Goal: Information Seeking & Learning: Learn about a topic

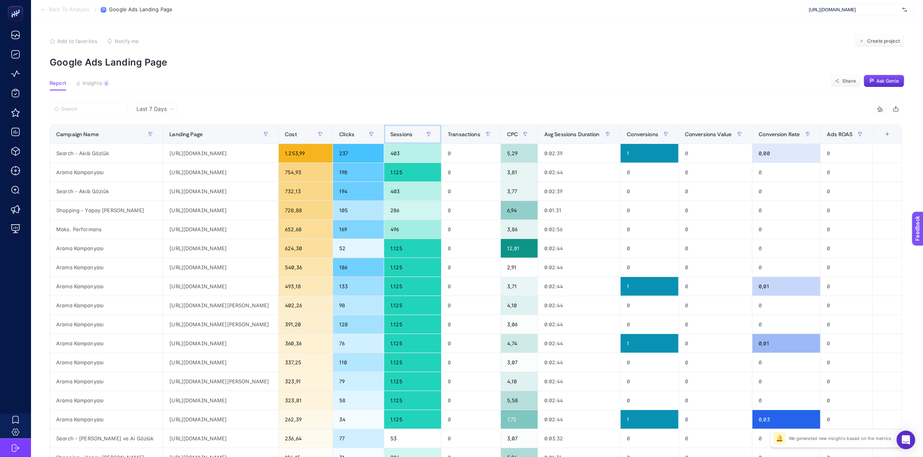
click at [433, 143] on th "Sessions" at bounding box center [412, 134] width 57 height 19
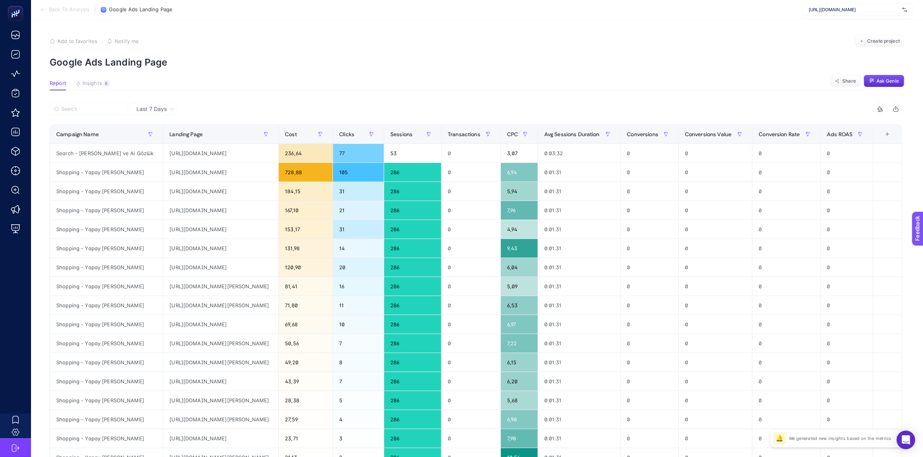
click at [55, 9] on span "Back To Analysis" at bounding box center [69, 10] width 41 height 6
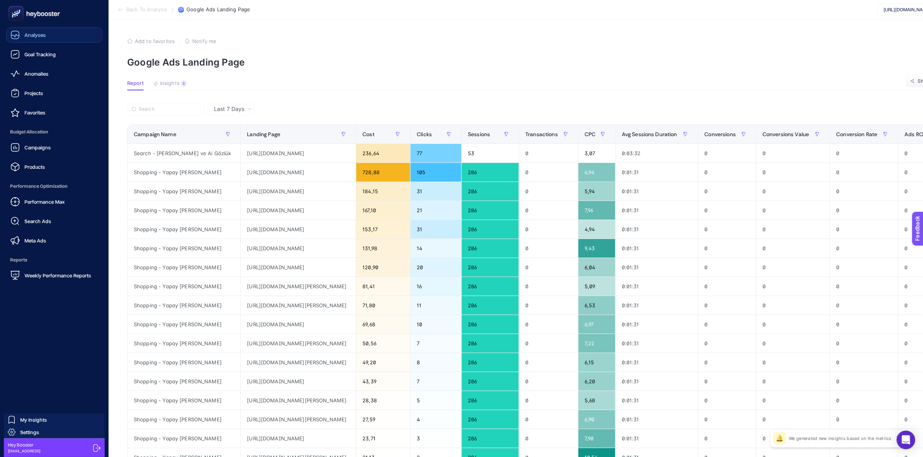
click at [18, 40] on link "Analyses" at bounding box center [54, 35] width 96 height 16
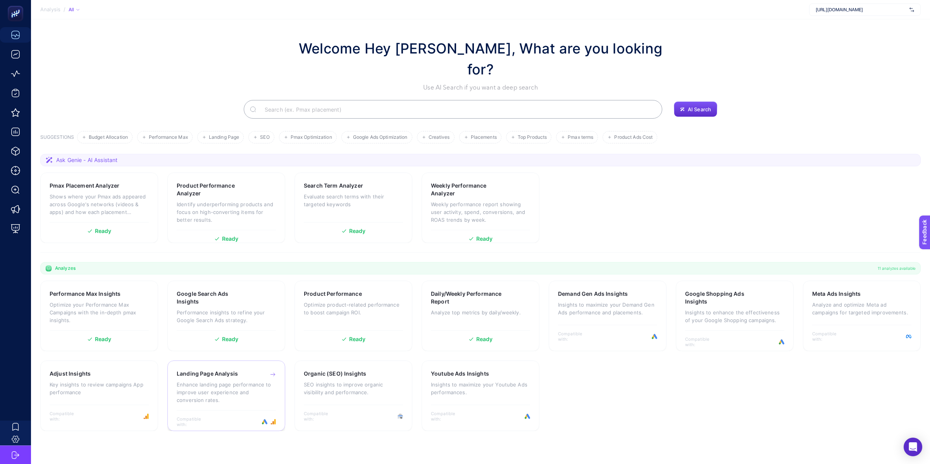
click at [271, 381] on p "Enhance landing page performance to improve user experience and conversion rate…" at bounding box center [226, 392] width 99 height 23
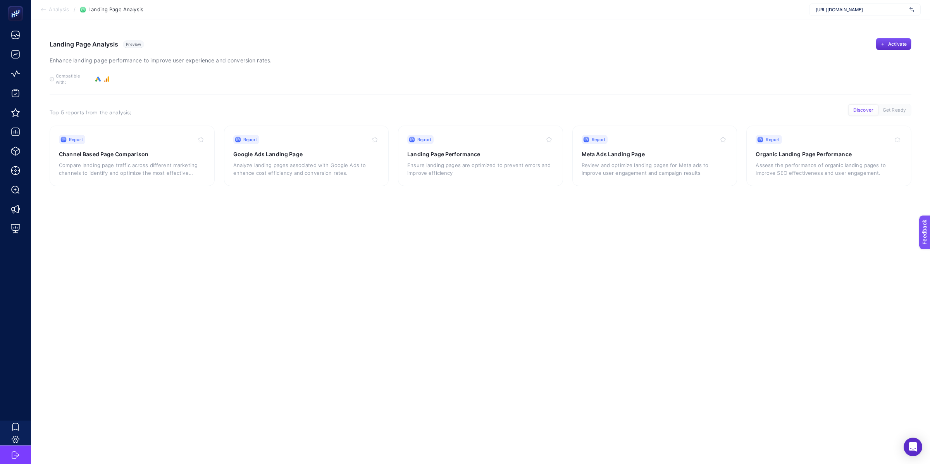
click at [836, 18] on section "Analysis / Landing Page Analysis https://360teknoloji.com" at bounding box center [480, 9] width 899 height 19
click at [839, 8] on span "https://360teknoloji.com" at bounding box center [861, 10] width 91 height 6
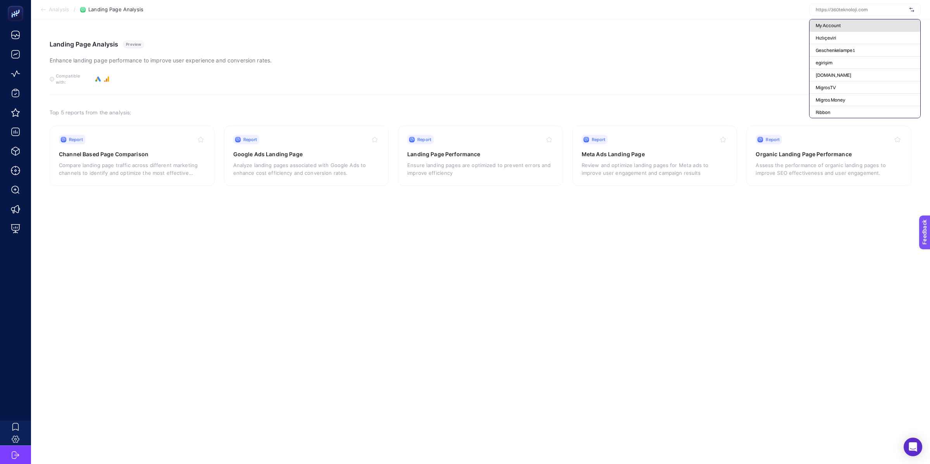
click at [847, 26] on div "My Account" at bounding box center [865, 25] width 111 height 12
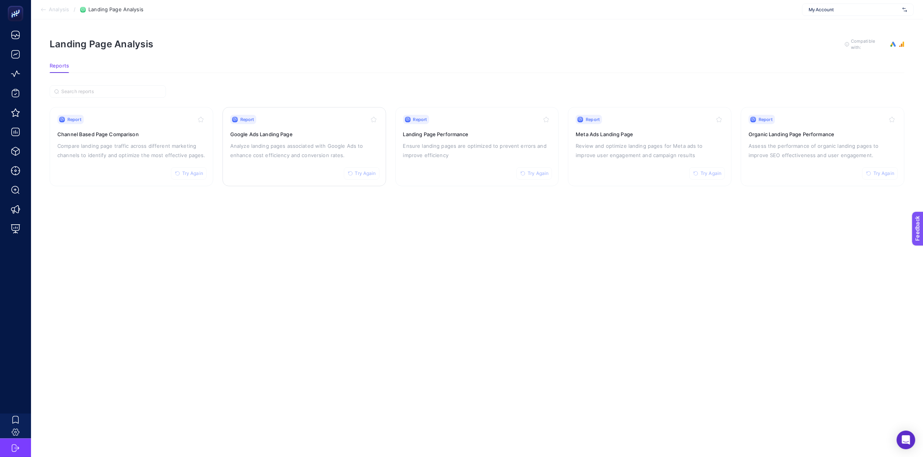
click at [354, 125] on div "Report Try Again Google Ads Landing Page Analyze landing pages associated with …" at bounding box center [304, 147] width 148 height 64
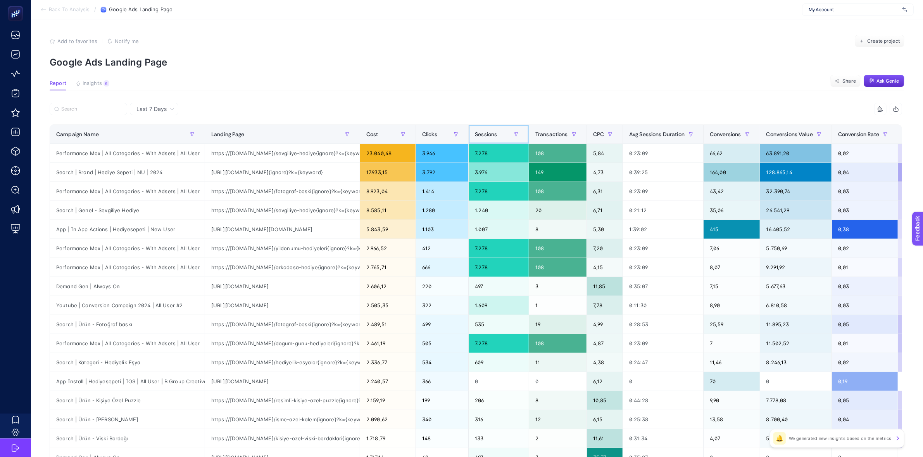
click at [491, 133] on span "Sessions" at bounding box center [486, 134] width 22 height 6
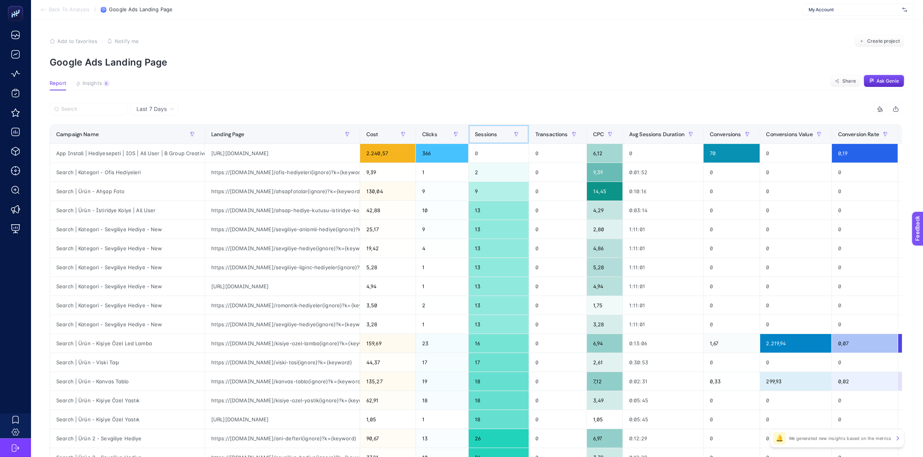
click at [509, 134] on div "Sessions" at bounding box center [499, 134] width 48 height 12
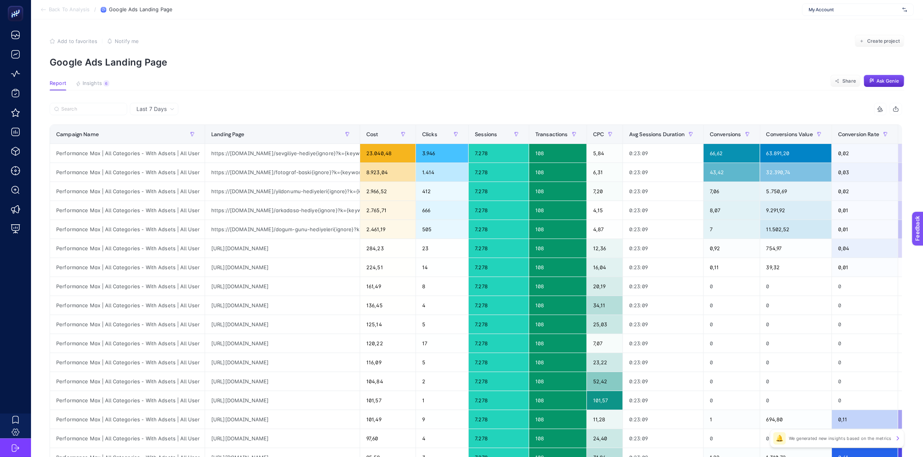
click at [442, 57] on p "Google Ads Landing Page" at bounding box center [477, 62] width 855 height 11
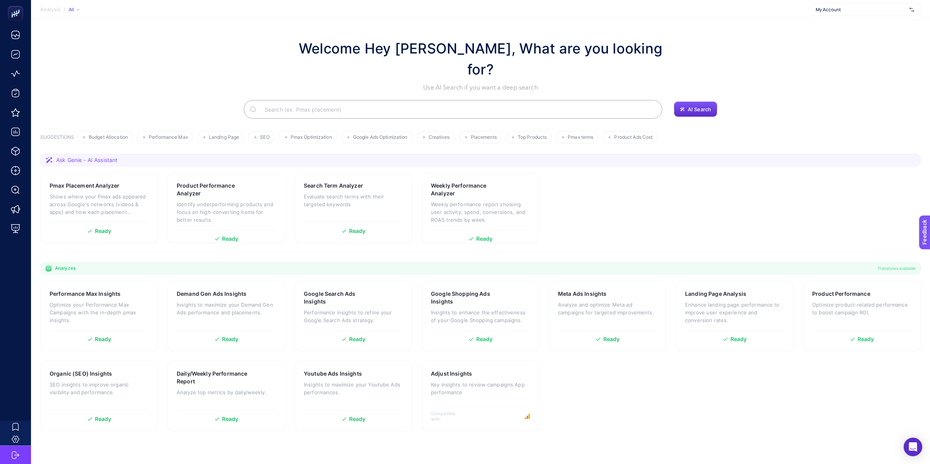
click at [680, 190] on section "Pmax Placement Analyzer Shows where your Pmax ads appeared across Google's netw…" at bounding box center [480, 207] width 880 height 71
click at [631, 197] on section "Pmax Placement Analyzer Shows where your Pmax ads appeared across Google's netw…" at bounding box center [480, 207] width 880 height 71
click at [743, 224] on section "Ask Genie - AI Assistant Pmax Placement Analyzer Shows where your Pmax ads appe…" at bounding box center [480, 203] width 880 height 99
click at [629, 200] on section "Pmax Placement Analyzer Shows where your Pmax ads appeared across Google's netw…" at bounding box center [480, 207] width 880 height 71
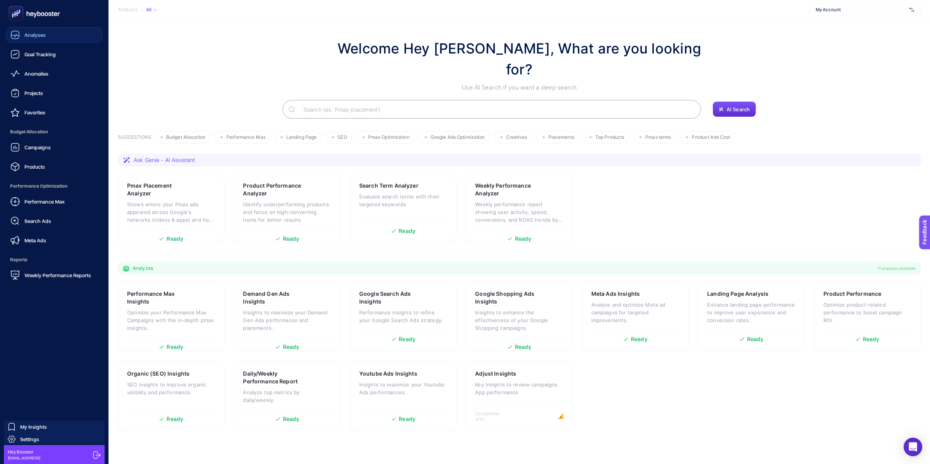
click at [29, 33] on span "Analyses" at bounding box center [34, 35] width 21 height 6
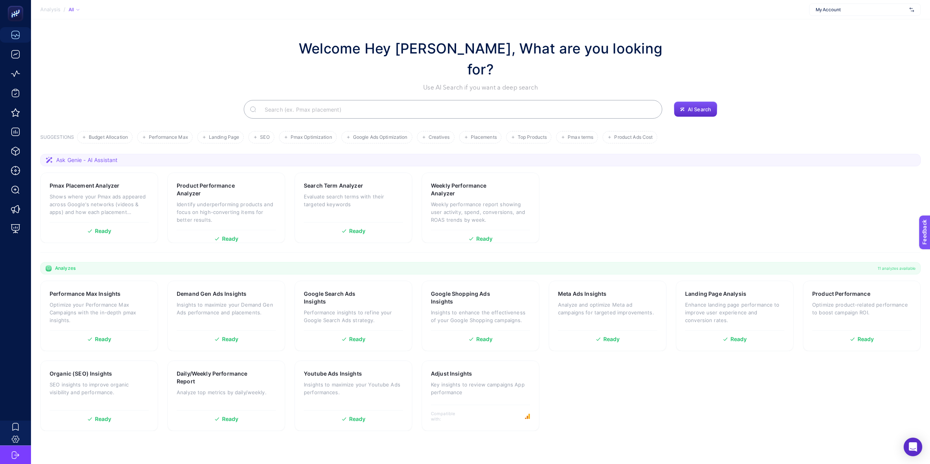
click at [200, 53] on div "Welcome Hey Booster, What are you looking for? Use AI Search if you want a deep…" at bounding box center [480, 65] width 880 height 54
click at [242, 388] on p "Analyze top metrics by daily/weekly." at bounding box center [226, 392] width 99 height 8
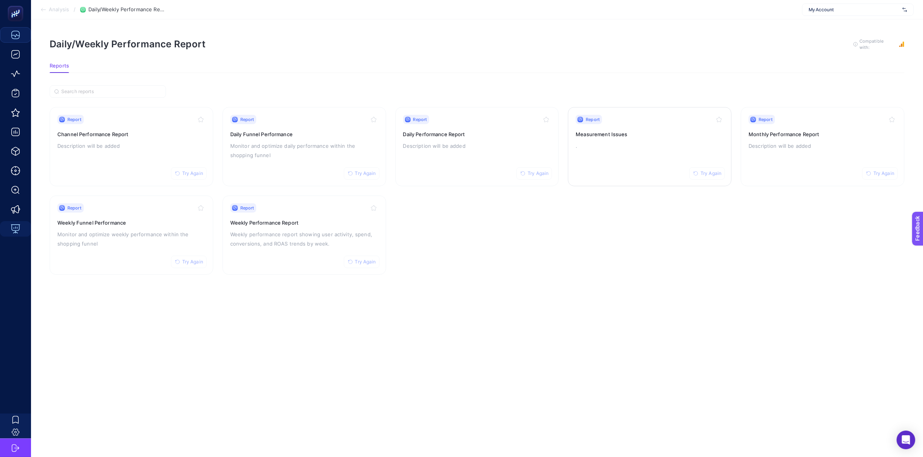
click at [614, 169] on div "Report Try Again Measurement Issues ." at bounding box center [649, 147] width 148 height 64
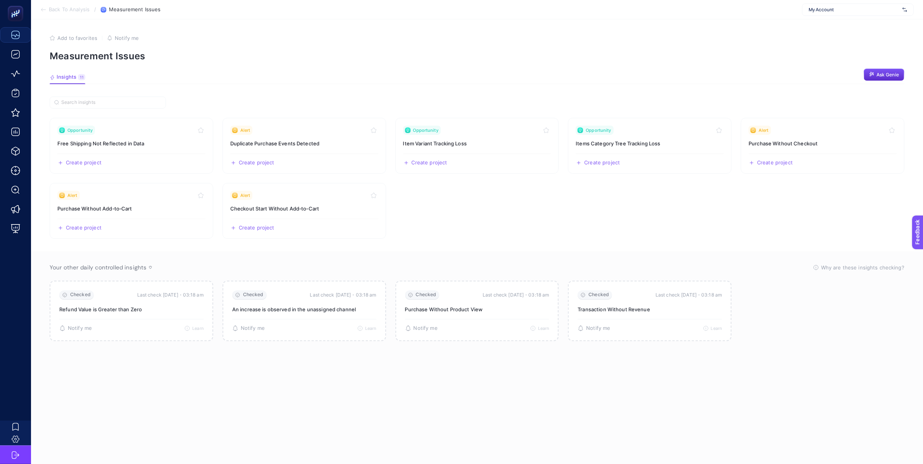
click at [513, 88] on article "Add to favorites false Notify me Measurement Issues Insights 11 We generated ne…" at bounding box center [477, 241] width 892 height 445
click at [143, 155] on div "Create project Share" at bounding box center [131, 159] width 148 height 12
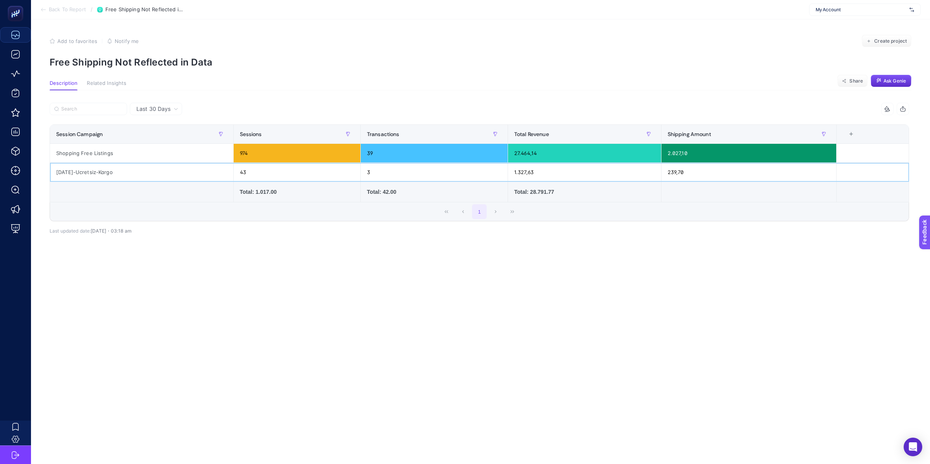
click at [684, 172] on div "239,70" at bounding box center [749, 172] width 175 height 19
click at [505, 76] on article "Add to favorites false Notify me Create project Free Shipping Not Reflected in …" at bounding box center [480, 241] width 899 height 445
click at [104, 68] on article "Add to favorites false Notify me Create project Free Shipping Not Reflected in …" at bounding box center [480, 241] width 899 height 445
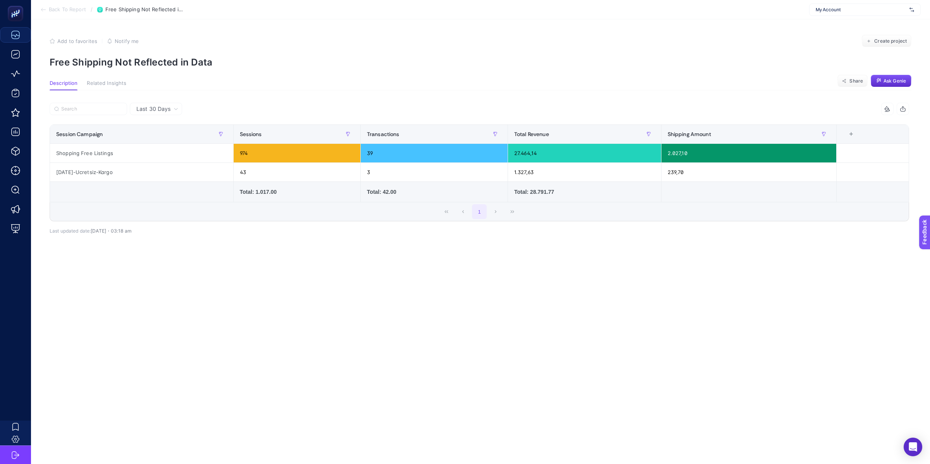
click at [135, 67] on p "Free Shipping Not Reflected in Data" at bounding box center [481, 62] width 862 height 11
click at [230, 62] on p "Free Shipping Not Reflected in Data" at bounding box center [481, 62] width 862 height 11
drag, startPoint x: 230, startPoint y: 62, endPoint x: 55, endPoint y: 62, distance: 174.8
click at [55, 62] on p "Free Shipping Not Reflected in Data" at bounding box center [481, 62] width 862 height 11
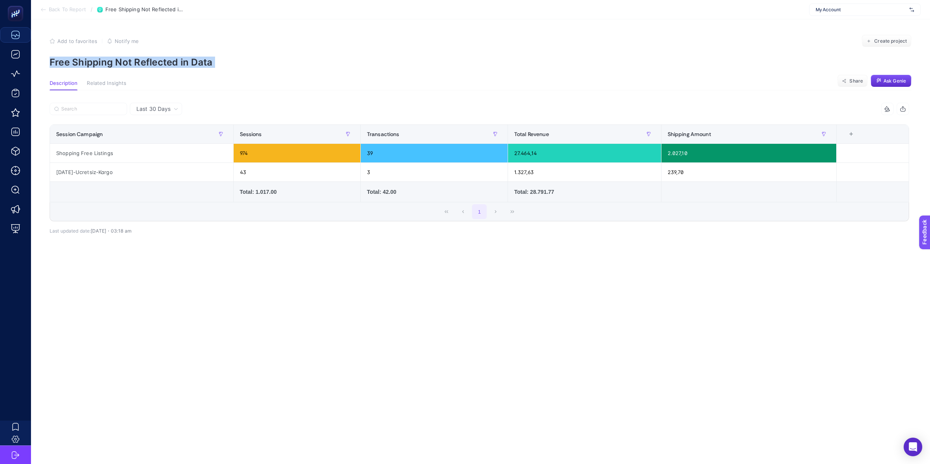
click at [50, 45] on div at bounding box center [50, 45] width 0 height 0
click at [352, 60] on p "Free Shipping Not Reflected in Data" at bounding box center [481, 62] width 862 height 11
click at [840, 74] on article "Add to favorites false Notify me Create project Free Shipping Not Reflected in …" at bounding box center [480, 241] width 899 height 445
click at [847, 80] on button "Share" at bounding box center [852, 81] width 30 height 12
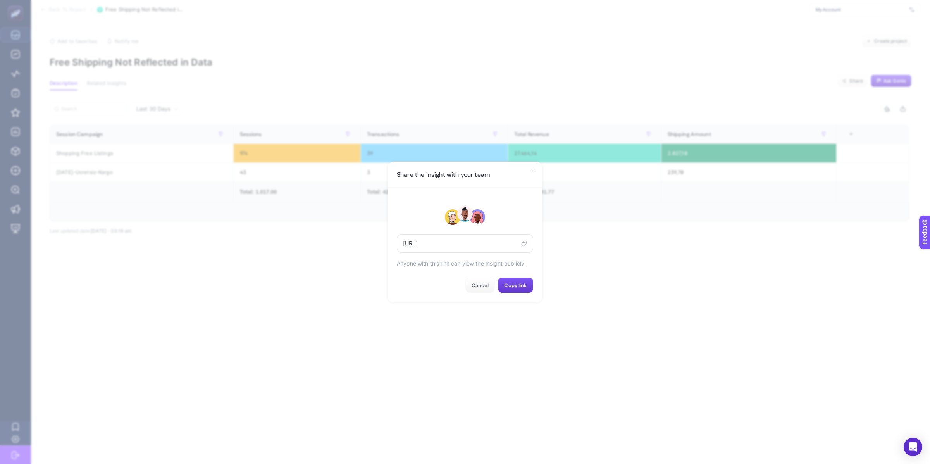
click at [515, 287] on span "Copy link" at bounding box center [515, 285] width 22 height 6
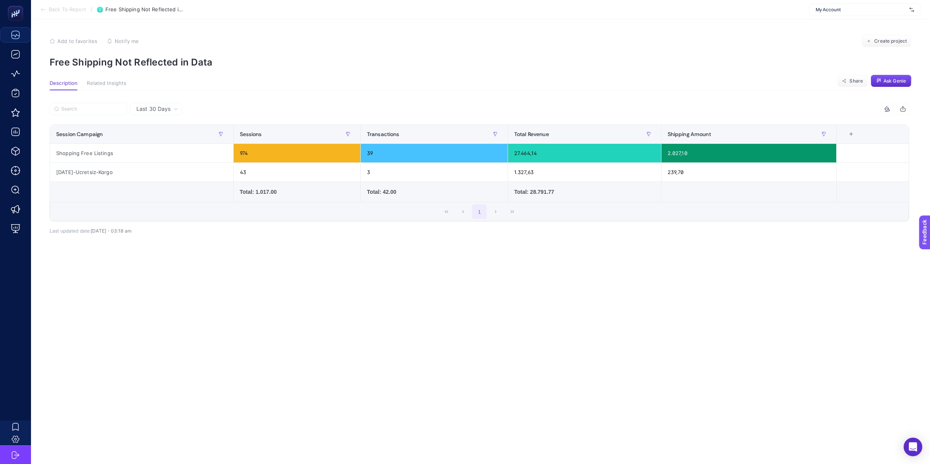
click at [65, 12] on span "Back To Report" at bounding box center [67, 10] width 37 height 6
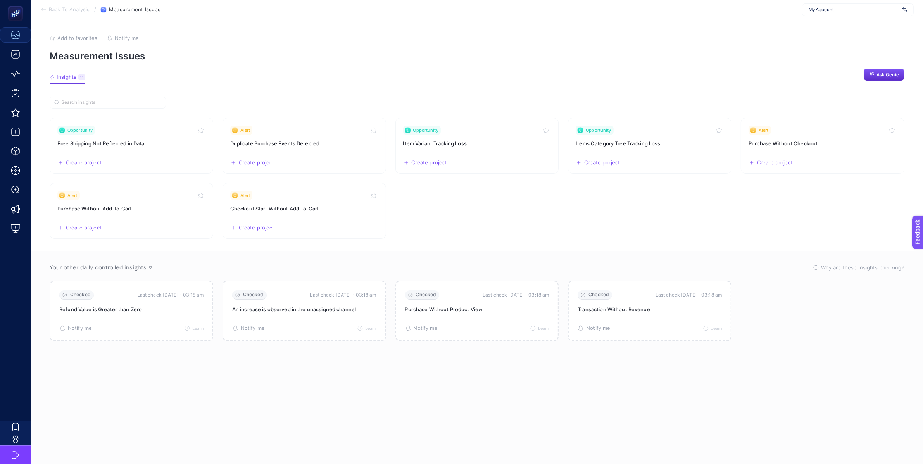
click at [490, 42] on section "Add to favorites false Notify me Measurement Issues" at bounding box center [477, 48] width 855 height 27
click at [309, 153] on div "Create project Share" at bounding box center [304, 159] width 148 height 12
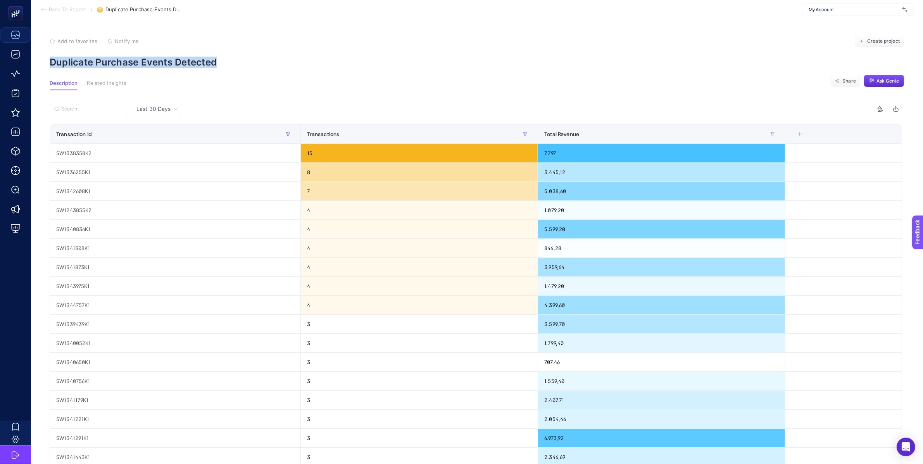
drag, startPoint x: 50, startPoint y: 64, endPoint x: 218, endPoint y: 63, distance: 167.8
click at [218, 63] on p "Duplicate Purchase Events Detected" at bounding box center [477, 62] width 855 height 11
click at [213, 68] on div at bounding box center [213, 68] width 0 height 0
click at [231, 62] on p "Duplicate Purchase Events Detected" at bounding box center [477, 62] width 855 height 11
click at [235, 62] on p "Duplicate Purchase Events Detected" at bounding box center [477, 62] width 855 height 11
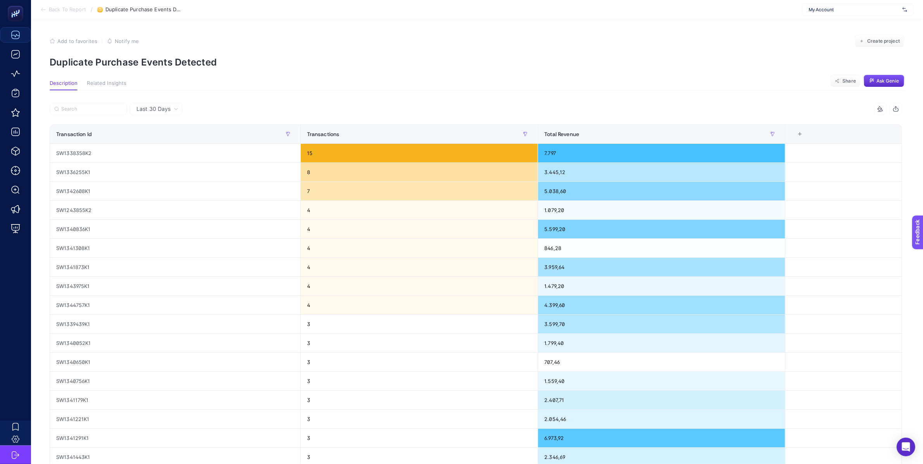
click at [84, 8] on span "Back To Report" at bounding box center [67, 10] width 37 height 6
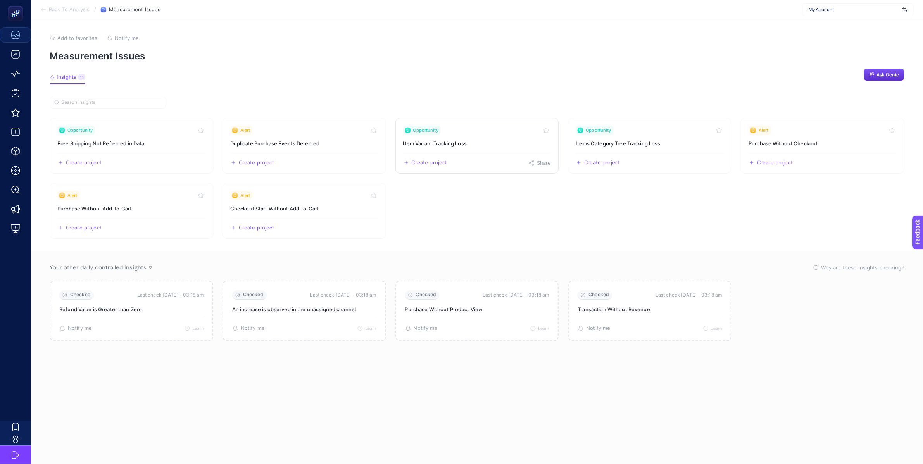
click at [440, 153] on div "Create project Share" at bounding box center [477, 159] width 148 height 12
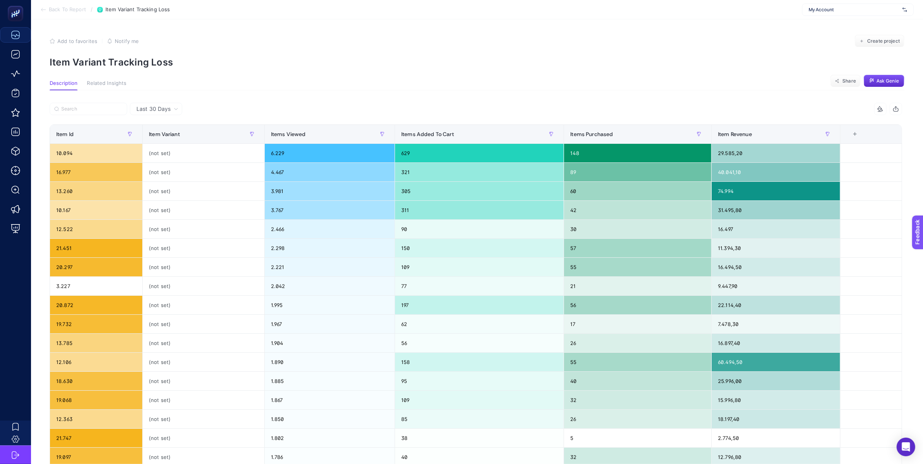
click at [55, 13] on section "Back To Report / Item Variant Tracking Loss My Account" at bounding box center [477, 9] width 892 height 19
click at [56, 8] on span "Back To Report" at bounding box center [67, 10] width 37 height 6
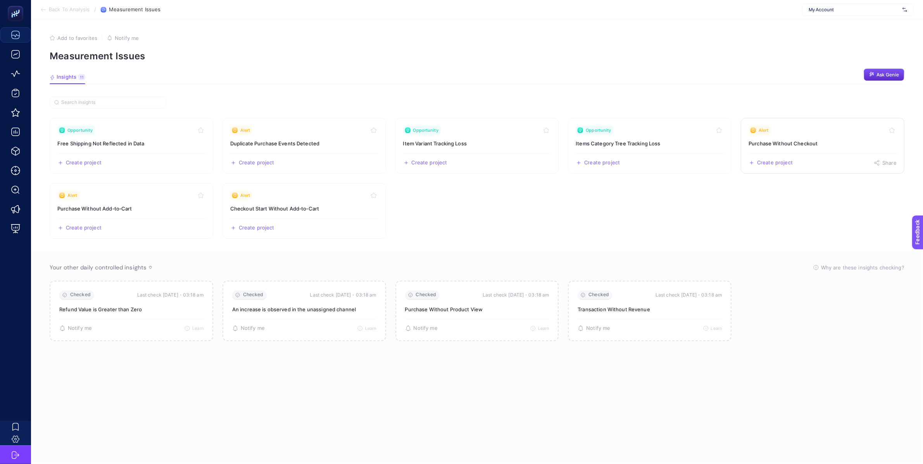
click at [799, 152] on link "Alert Purchase Without Checkout Create project Share" at bounding box center [823, 146] width 164 height 56
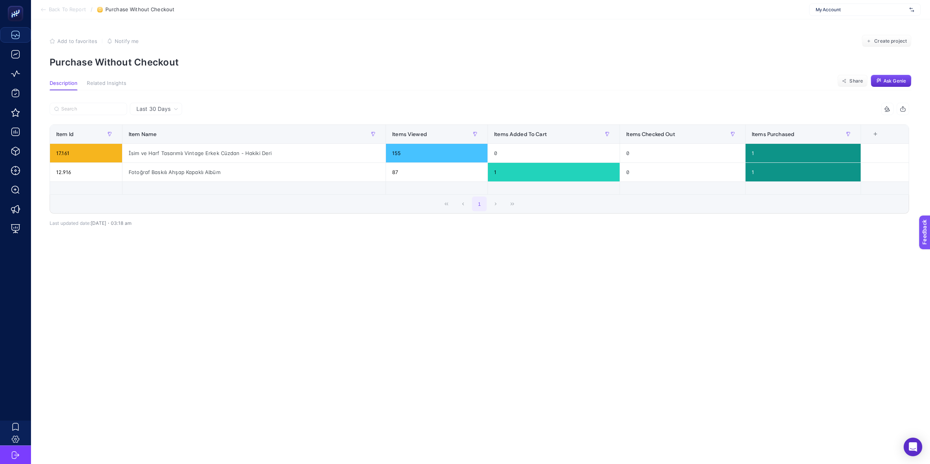
click at [56, 11] on span "Back To Report" at bounding box center [67, 10] width 37 height 6
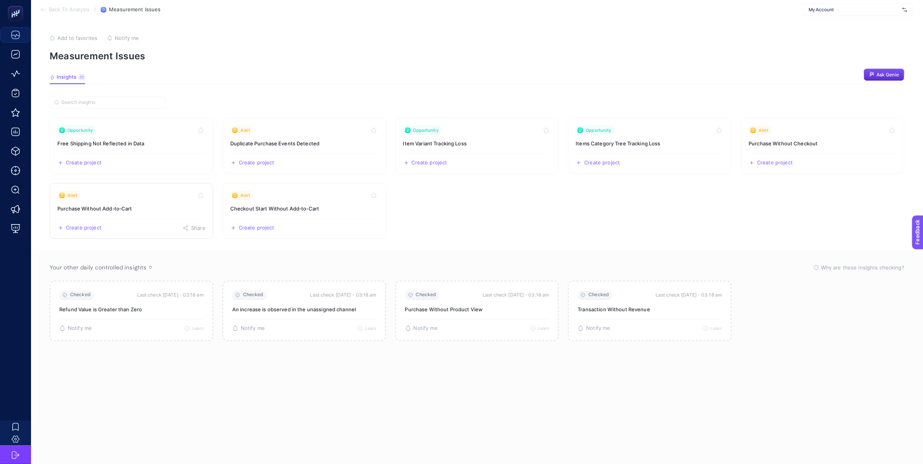
click at [132, 215] on link "Alert Purchase Without Add‑to‑Cart Create project Share" at bounding box center [132, 211] width 164 height 56
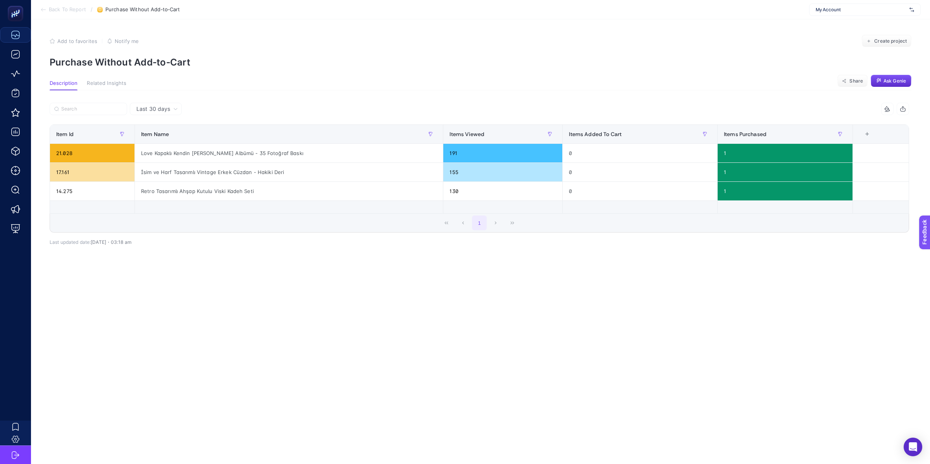
click at [74, 11] on span "Back To Report" at bounding box center [67, 10] width 37 height 6
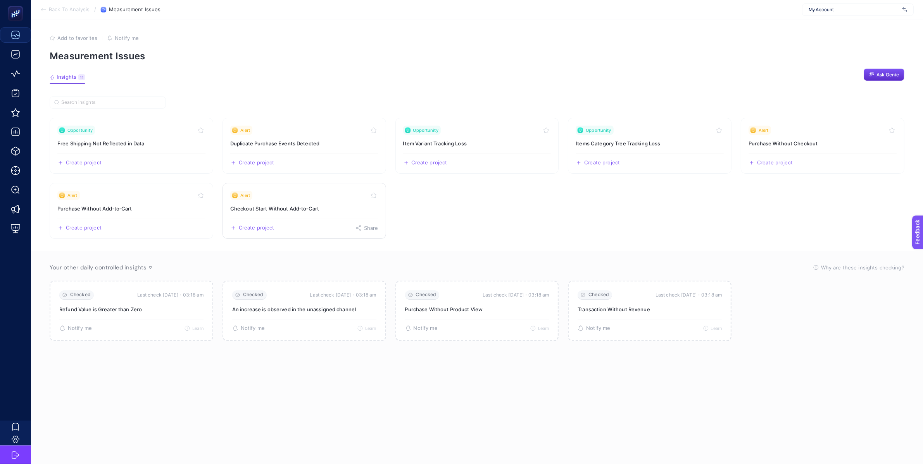
click at [312, 227] on div "Create project Share" at bounding box center [304, 225] width 148 height 12
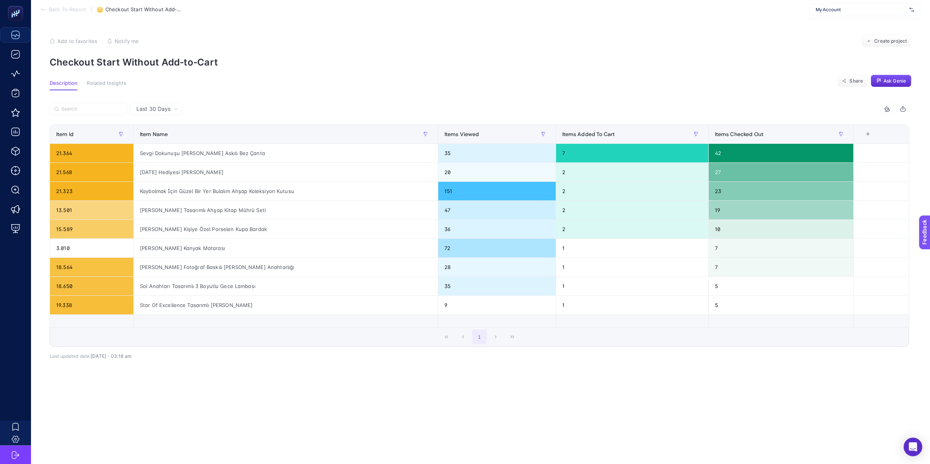
click at [839, 9] on span "My Account" at bounding box center [861, 10] width 91 height 6
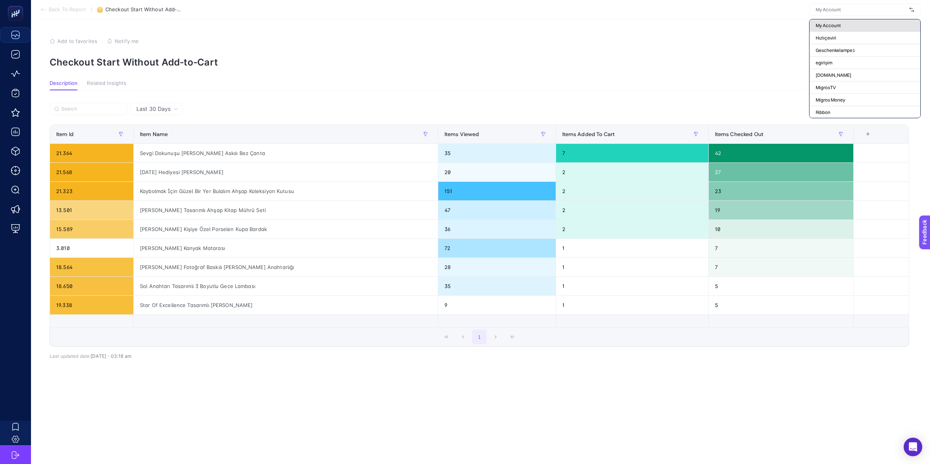
click at [832, 23] on span "My Account" at bounding box center [828, 25] width 25 height 6
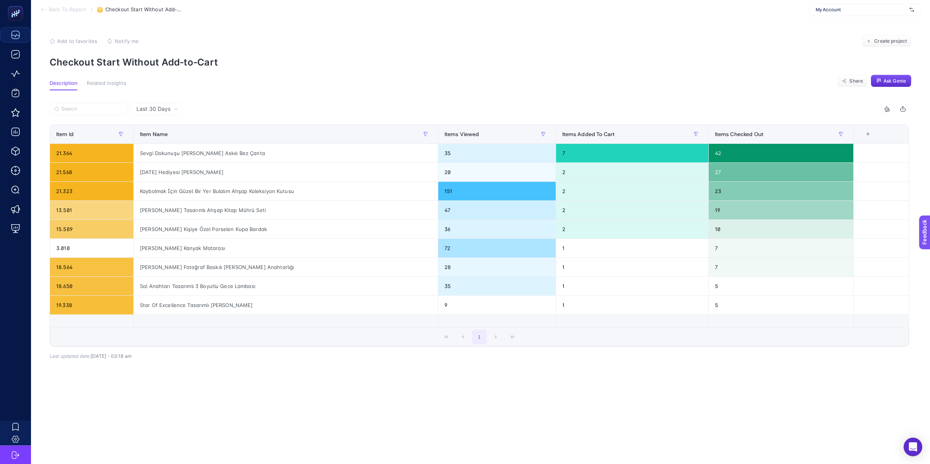
click at [50, 11] on span "Back To Report" at bounding box center [67, 10] width 37 height 6
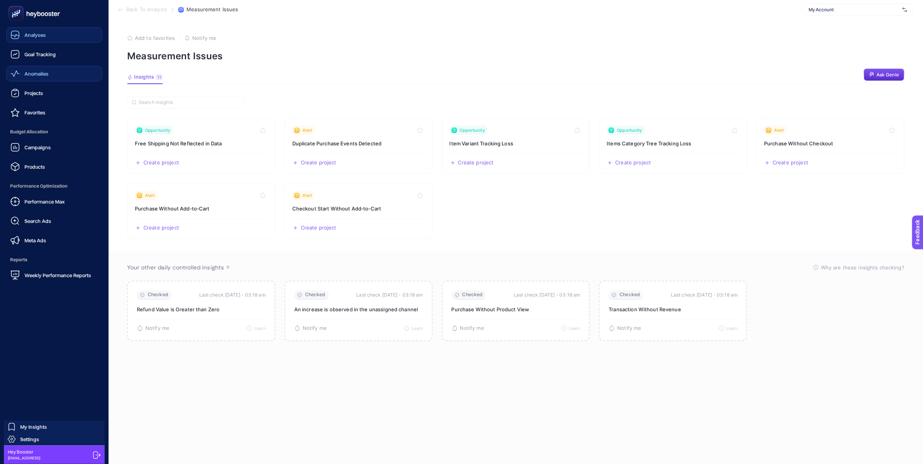
click at [31, 79] on link "Anomalies" at bounding box center [54, 74] width 96 height 16
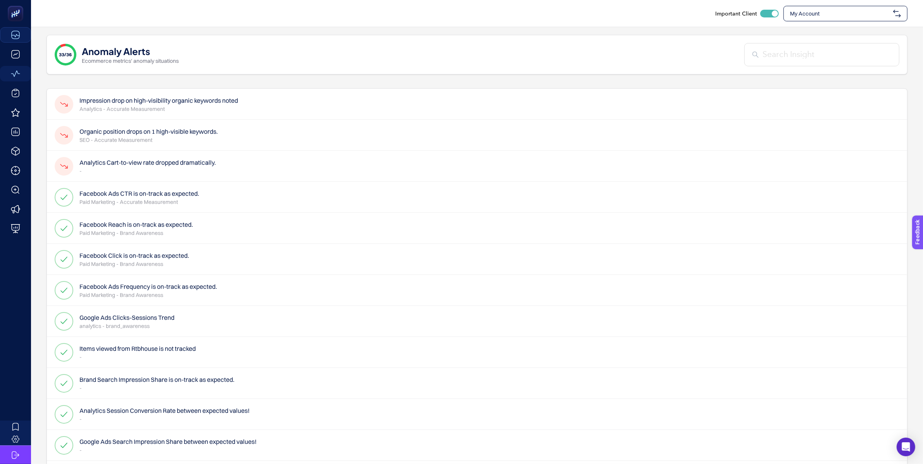
click at [825, 17] on span "My Account" at bounding box center [840, 14] width 100 height 8
type input "koçtaş"
click at [798, 33] on span "Koçtaş" at bounding box center [798, 32] width 17 height 8
click at [456, 65] on div "34/37 Anomaly Alerts Ecommerce metrics' anomaly situations" at bounding box center [477, 55] width 861 height 40
click at [232, 179] on div "Increased page errors affecting customer experience Analytics - Revenue Growth" at bounding box center [477, 166] width 860 height 31
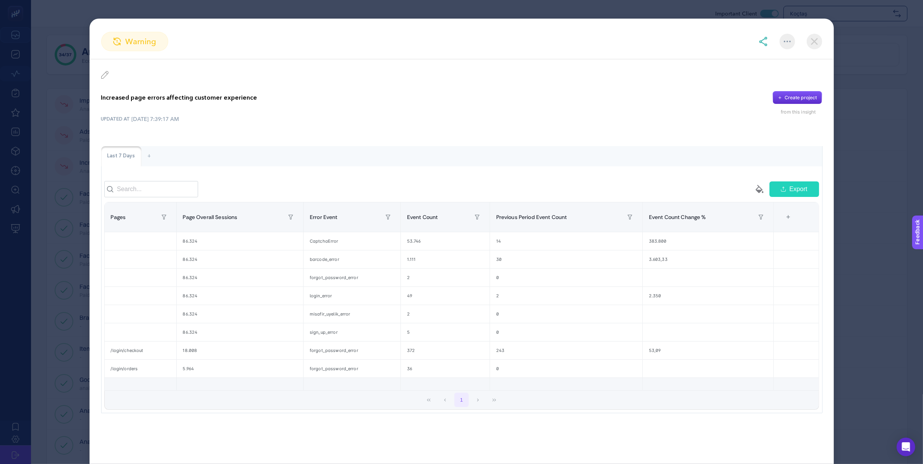
click at [813, 43] on img at bounding box center [814, 42] width 16 height 16
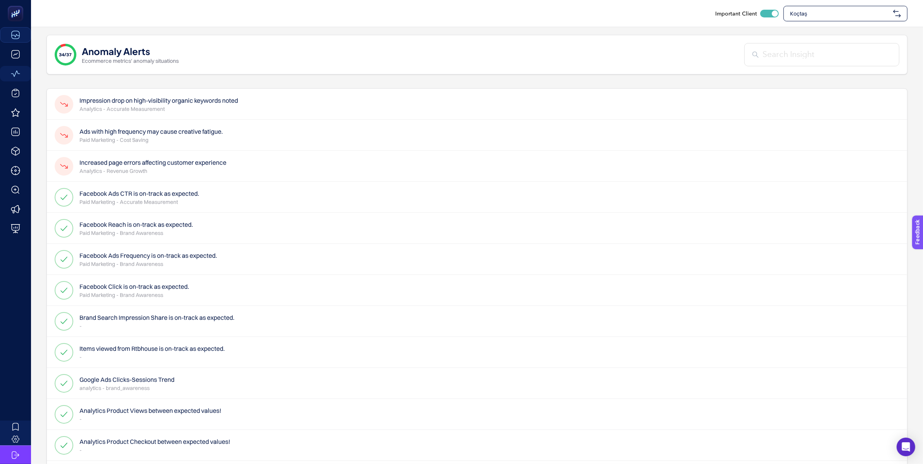
click at [177, 109] on p "Analytics - Accurate Measurement" at bounding box center [158, 109] width 159 height 8
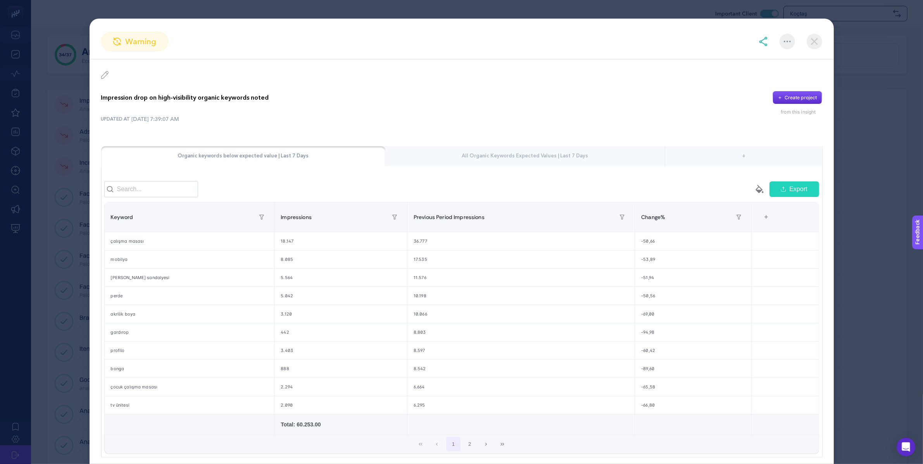
click at [815, 38] on img at bounding box center [814, 42] width 16 height 16
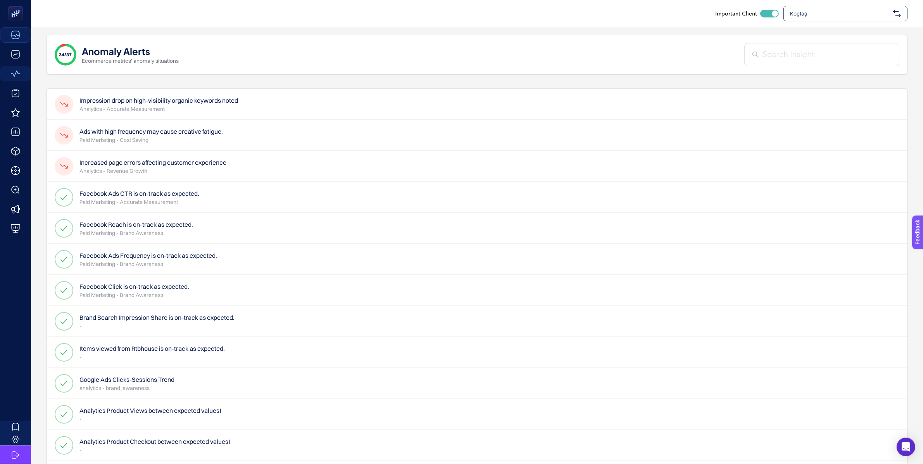
click at [191, 109] on p "Analytics - Accurate Measurement" at bounding box center [158, 109] width 159 height 8
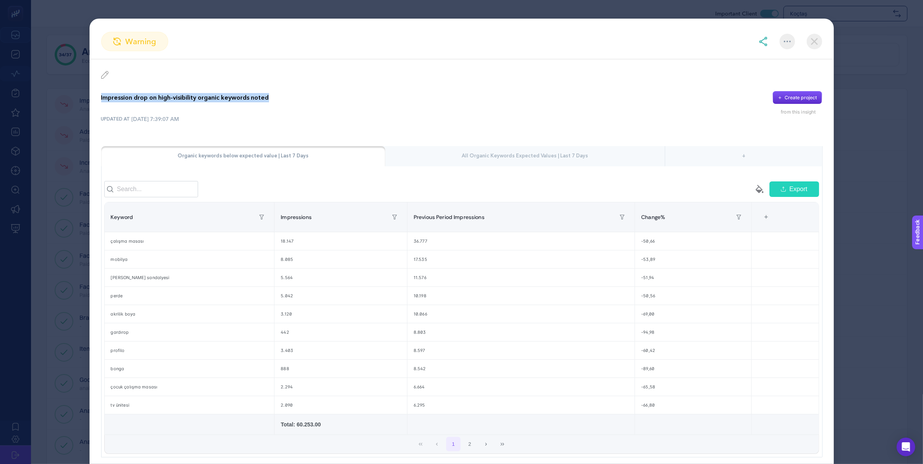
drag, startPoint x: 99, startPoint y: 95, endPoint x: 283, endPoint y: 96, distance: 183.3
click at [283, 96] on div "Impression drop on high-visibility organic keywords noted Create project from t…" at bounding box center [462, 264] width 744 height 410
click at [502, 65] on div "Impression drop on high-visibility organic keywords noted Create project from t…" at bounding box center [462, 264] width 744 height 410
click at [811, 45] on img at bounding box center [814, 42] width 16 height 16
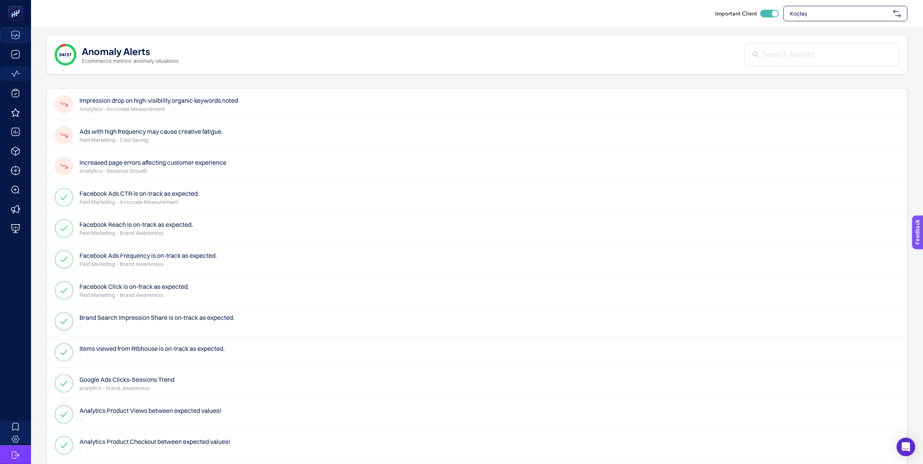
click at [159, 139] on p "Paid Marketing - Cost Saving" at bounding box center [150, 140] width 143 height 8
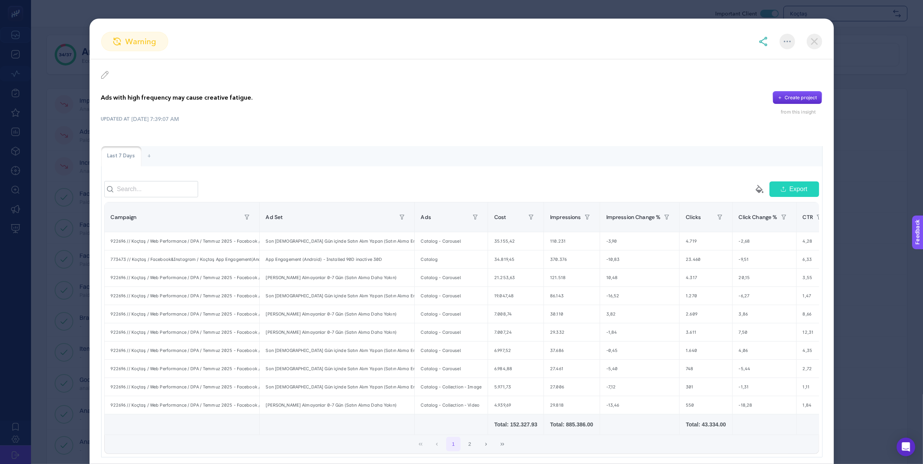
click at [820, 41] on img at bounding box center [814, 42] width 16 height 16
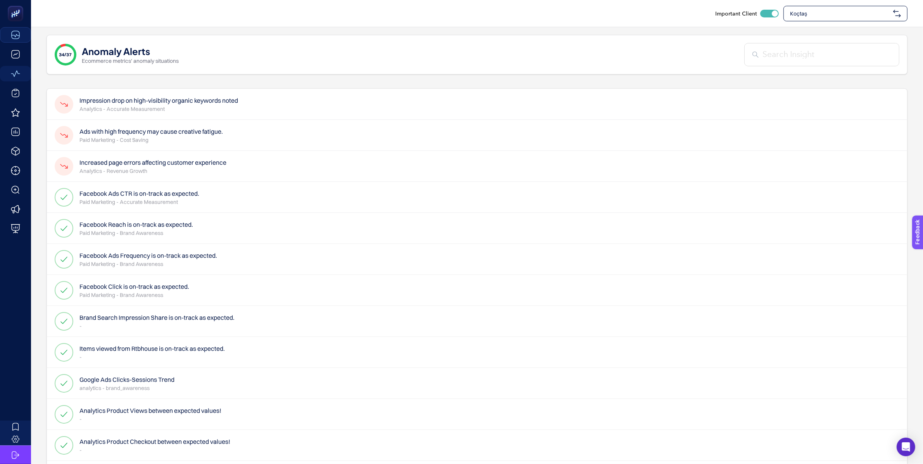
click at [173, 109] on p "Analytics - Accurate Measurement" at bounding box center [158, 109] width 159 height 8
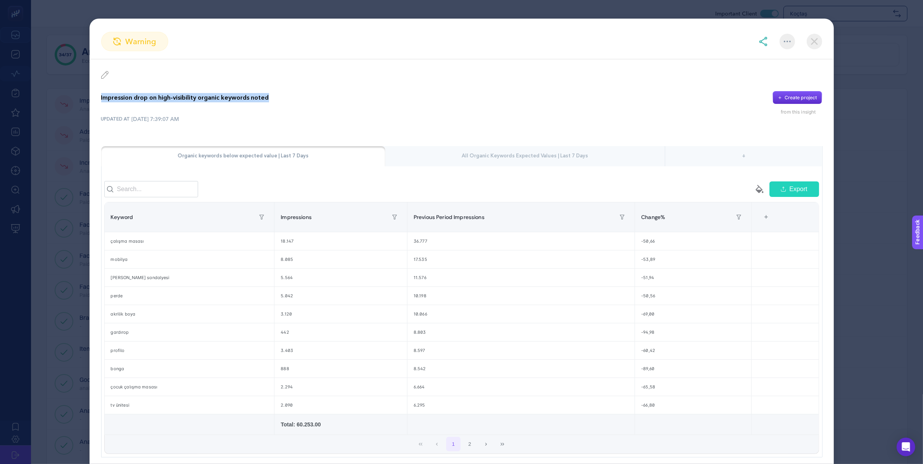
drag, startPoint x: 100, startPoint y: 98, endPoint x: 272, endPoint y: 99, distance: 172.1
click at [272, 99] on div "Impression drop on high-visibility organic keywords noted Create project from t…" at bounding box center [462, 264] width 744 height 410
copy p "Impression drop on high-visibility organic keywords noted"
click at [759, 41] on img at bounding box center [762, 41] width 9 height 9
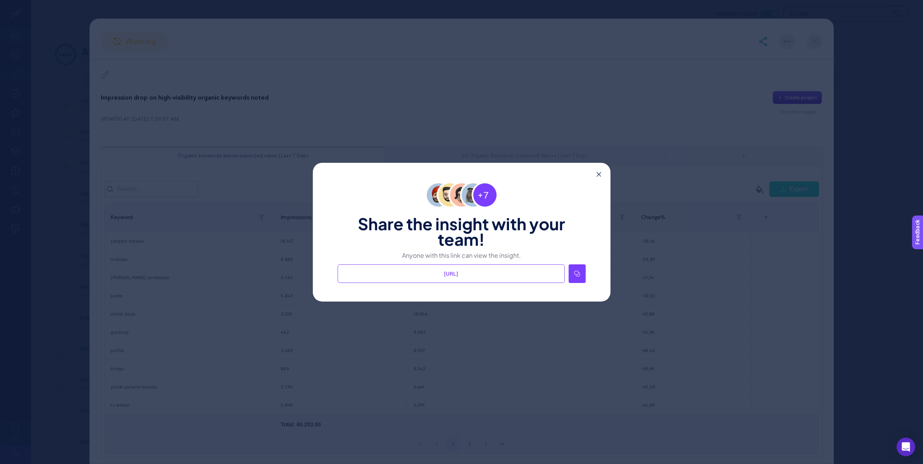
click at [571, 275] on div at bounding box center [577, 273] width 17 height 19
click at [594, 171] on div "Share the insight with your team! Anyone with this link can view the insight. h…" at bounding box center [462, 232] width 298 height 139
click at [596, 173] on icon at bounding box center [598, 174] width 5 height 5
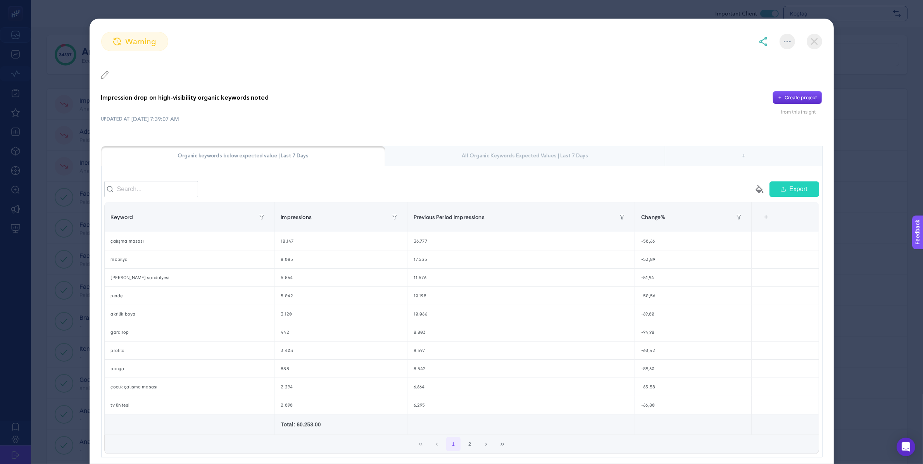
click at [814, 48] on img at bounding box center [814, 42] width 16 height 16
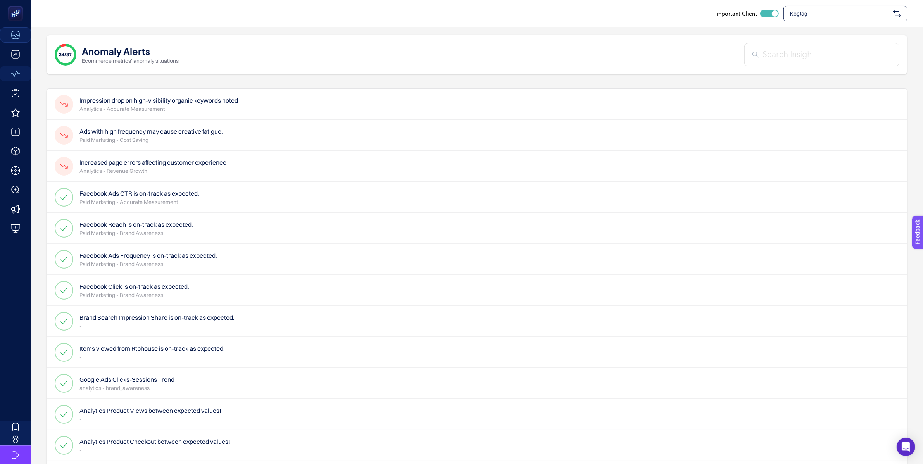
click at [212, 146] on div "Ads with high frequency may cause creative fatigue. Paid Marketing - Cost Saving" at bounding box center [477, 135] width 860 height 31
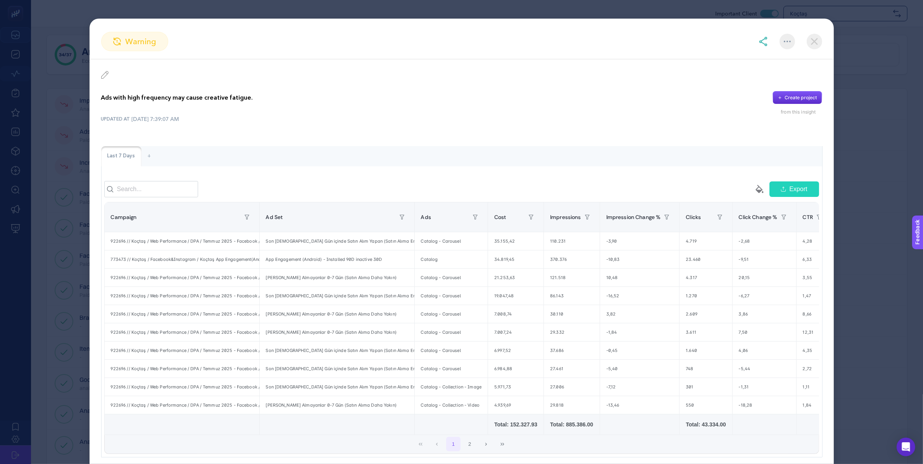
click at [817, 35] on img at bounding box center [814, 42] width 16 height 16
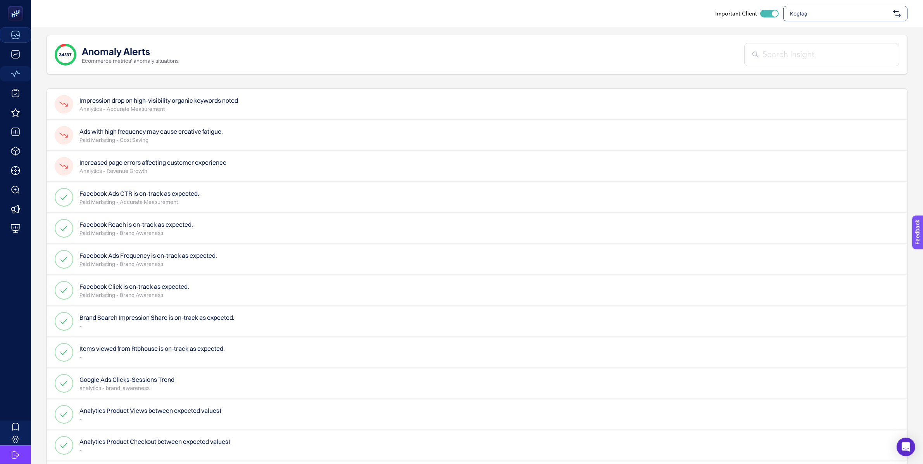
click at [156, 166] on h4 "Increased page errors affecting customer experience" at bounding box center [152, 162] width 147 height 9
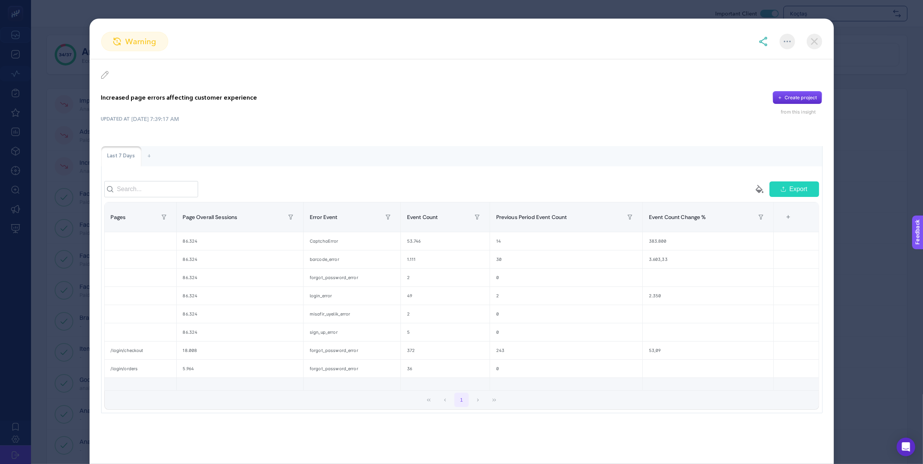
click at [235, 89] on div "Increased page errors affecting customer experience Create project from this in…" at bounding box center [462, 241] width 744 height 365
drag, startPoint x: 101, startPoint y: 99, endPoint x: 261, endPoint y: 105, distance: 160.2
click at [261, 105] on div "Increased page errors affecting customer experience Create project from this in…" at bounding box center [461, 103] width 721 height 24
copy p "Increased page errors affecting customer experience"
click at [765, 37] on img at bounding box center [762, 41] width 9 height 9
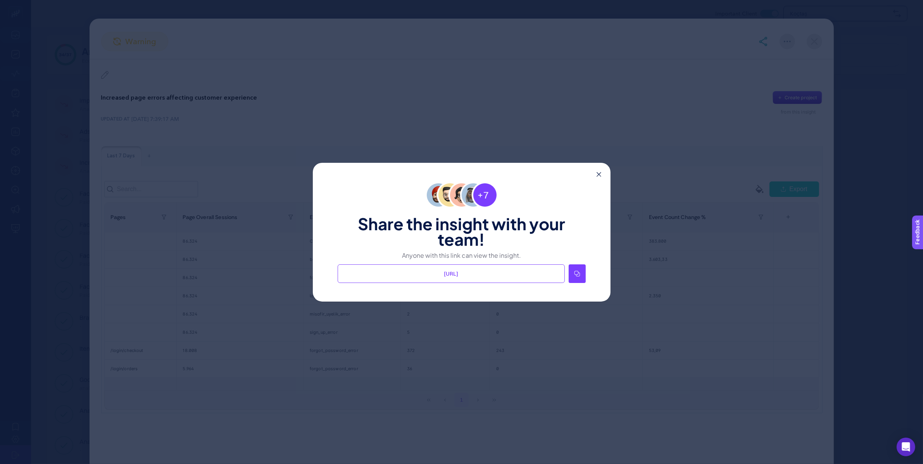
click at [574, 273] on icon at bounding box center [576, 273] width 5 height 5
click at [600, 174] on icon at bounding box center [598, 174] width 5 height 5
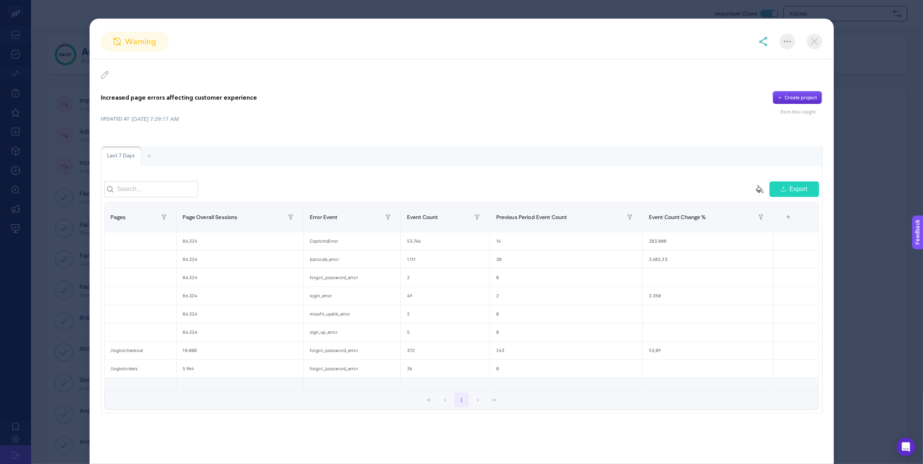
click at [814, 41] on img at bounding box center [814, 42] width 16 height 16
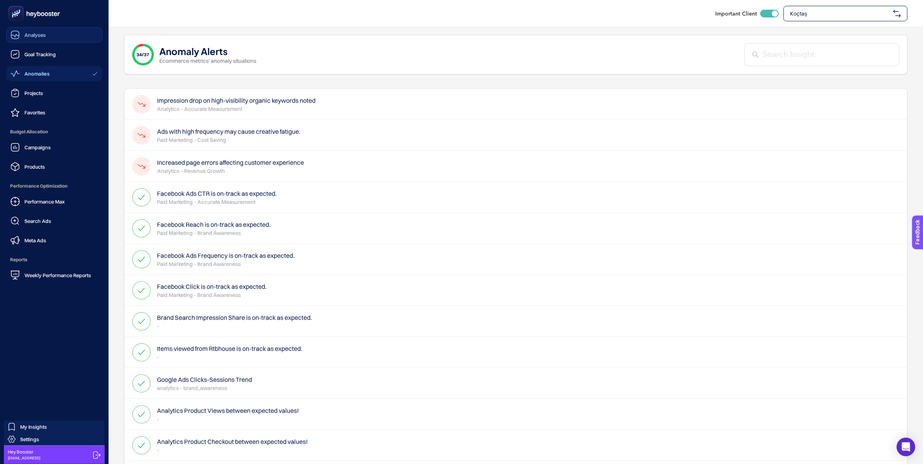
click at [22, 33] on div "Analyses" at bounding box center [27, 34] width 35 height 9
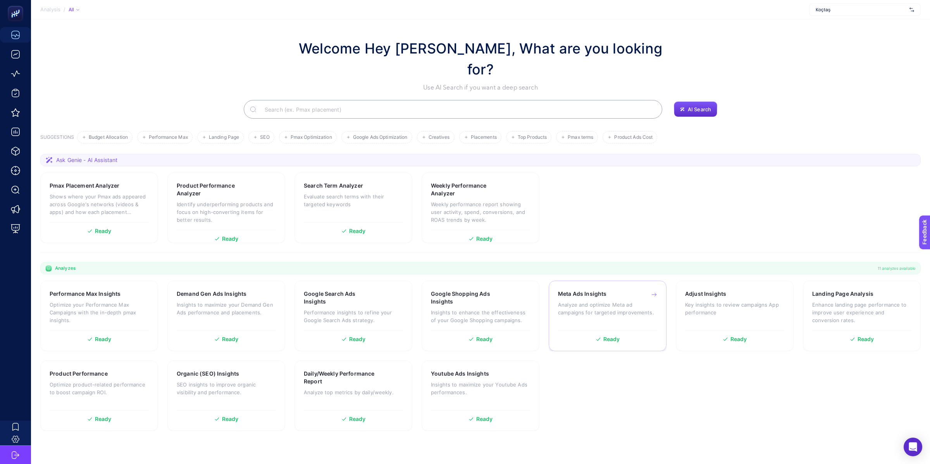
click at [619, 301] on p "Analyze and optimize Meta ad campaigns for targeted improvements." at bounding box center [607, 309] width 99 height 16
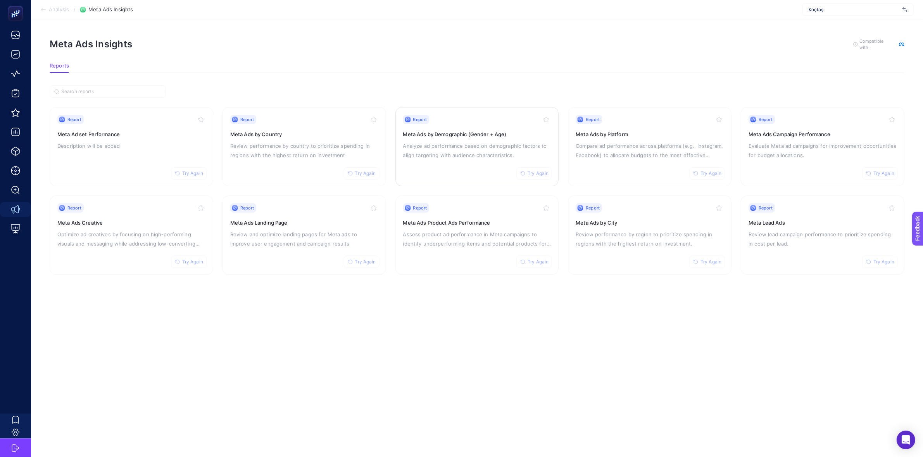
click at [489, 142] on p "Analyze ad performance based on demographic factors to align targeting with aud…" at bounding box center [477, 150] width 148 height 19
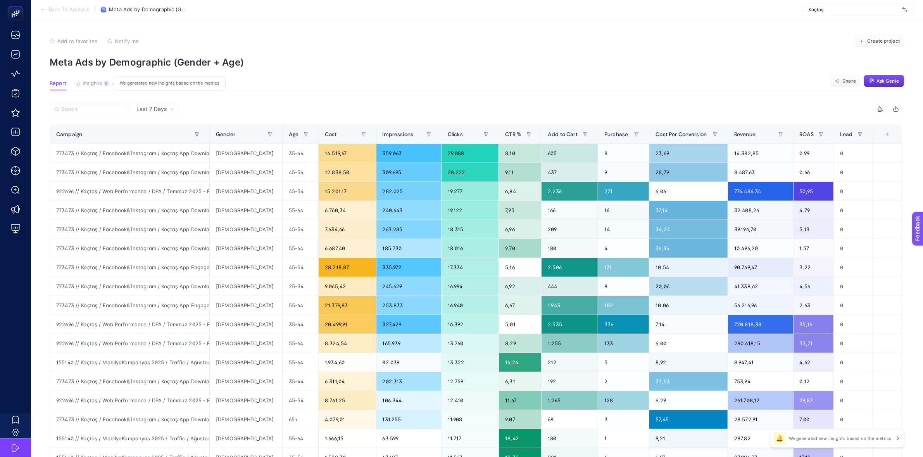
click at [83, 83] on span "Insights" at bounding box center [92, 83] width 19 height 6
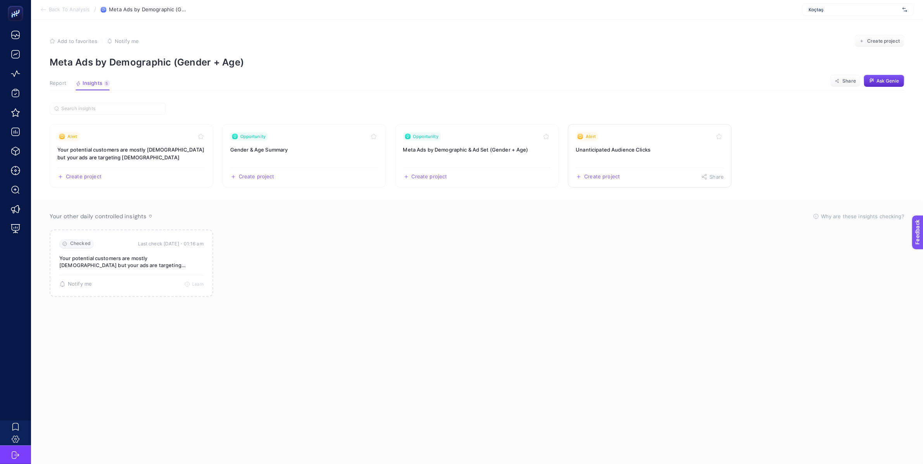
click at [613, 155] on link "Alert Unanticipated Audience Clicks Create project Share" at bounding box center [650, 156] width 164 height 64
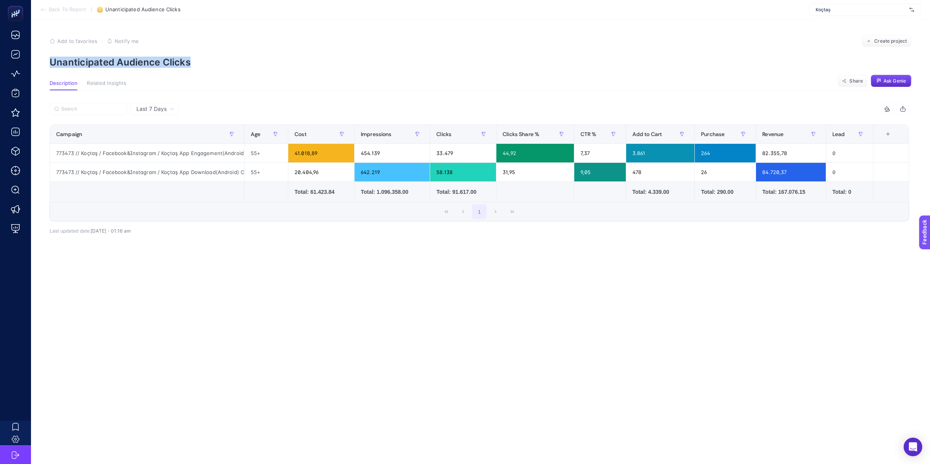
drag, startPoint x: 52, startPoint y: 62, endPoint x: 191, endPoint y: 64, distance: 138.8
click at [191, 64] on p "Unanticipated Audience Clicks" at bounding box center [481, 62] width 862 height 11
click at [186, 68] on div at bounding box center [186, 68] width 0 height 0
click at [250, 60] on p "Unanticipated Audience Clicks" at bounding box center [481, 62] width 862 height 11
click at [252, 62] on p "Unanticipated Audience Clicks" at bounding box center [481, 62] width 862 height 11
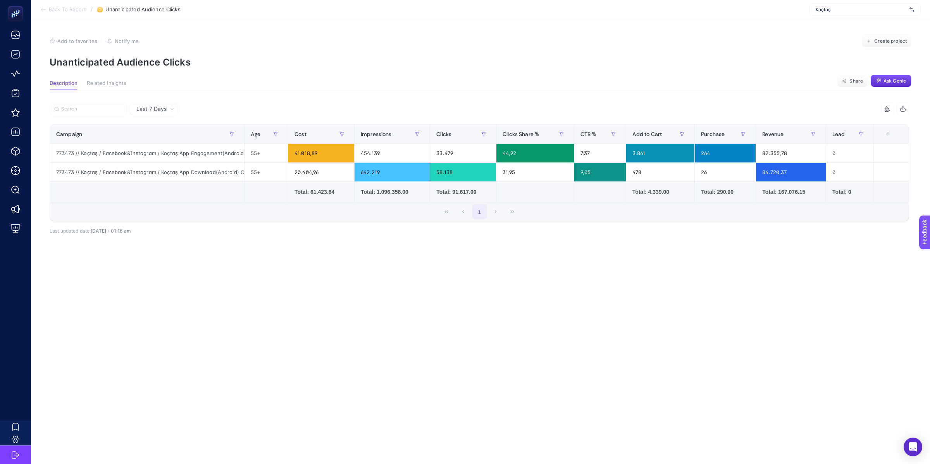
click at [100, 58] on p "Unanticipated Audience Clicks" at bounding box center [481, 62] width 862 height 11
click at [95, 45] on div at bounding box center [95, 45] width 0 height 0
click at [221, 65] on p "Unanticipated Audience Clicks" at bounding box center [481, 62] width 862 height 11
click at [93, 65] on p "Unanticipated Audience Clicks" at bounding box center [481, 62] width 862 height 11
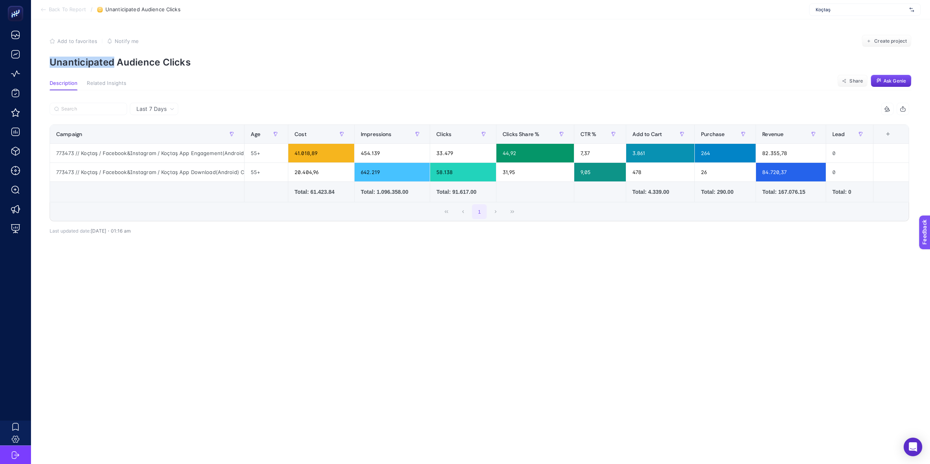
click at [93, 65] on p "Unanticipated Audience Clicks" at bounding box center [481, 62] width 862 height 11
copy p "Unanticipated"
click at [524, 81] on section "Description Related Insights Share Ask Genie" at bounding box center [481, 85] width 862 height 10
drag, startPoint x: 246, startPoint y: 153, endPoint x: 267, endPoint y: 153, distance: 20.5
click at [267, 153] on div "55+" at bounding box center [266, 153] width 43 height 19
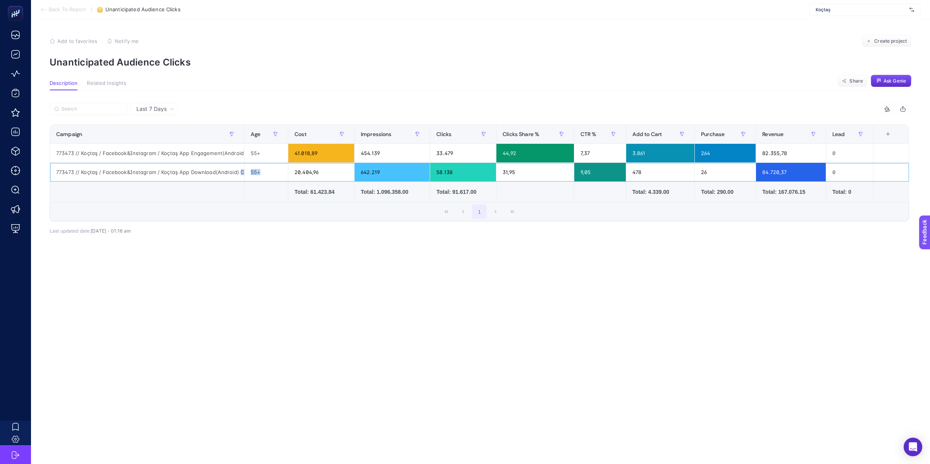
drag, startPoint x: 265, startPoint y: 172, endPoint x: 240, endPoint y: 172, distance: 25.6
click at [240, 172] on tr "773473 // Koçtaş / Facebook&Instagram / Koçtaş App Download(Android) Catalog + …" at bounding box center [479, 172] width 859 height 19
click at [887, 136] on div "+" at bounding box center [888, 134] width 15 height 6
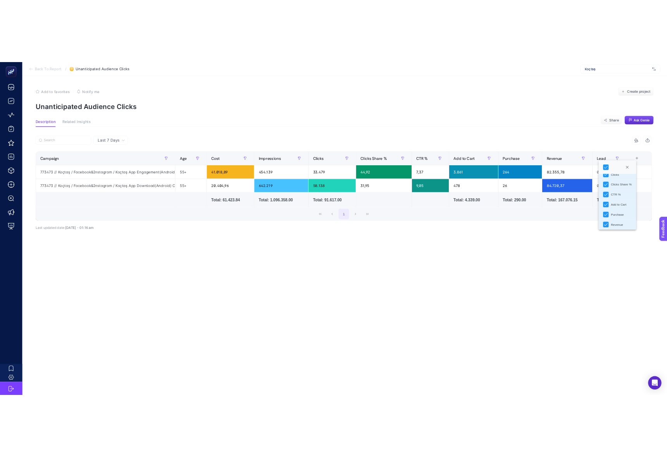
scroll to position [82, 0]
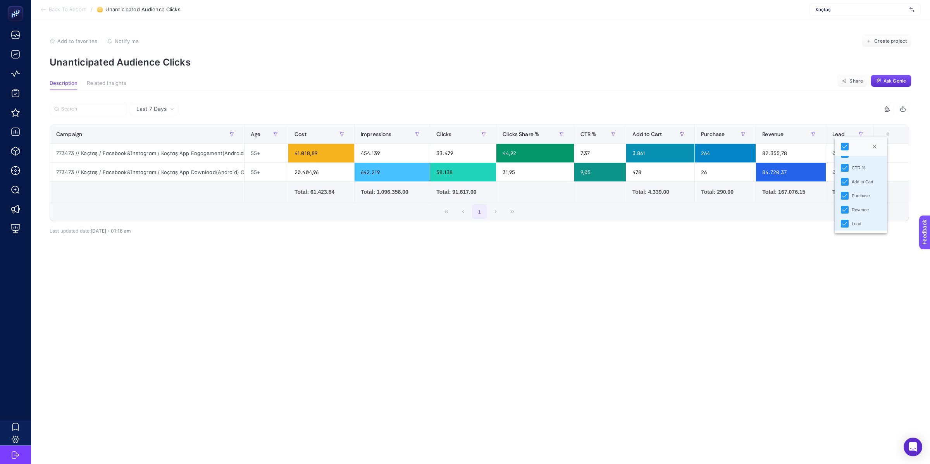
click at [632, 72] on article "Add to favorites false Notify me Create project Unanticipated Audience Clicks D…" at bounding box center [480, 241] width 899 height 445
click at [550, 94] on div "Last 7 Days 9 items selected Campaign Age Cost Impressions Clicks Clicks Share …" at bounding box center [479, 182] width 872 height 184
click at [145, 109] on span "Last 7 Days" at bounding box center [151, 109] width 30 height 8
click at [474, 88] on section "Description Related Insights Share Ask Genie" at bounding box center [481, 85] width 862 height 10
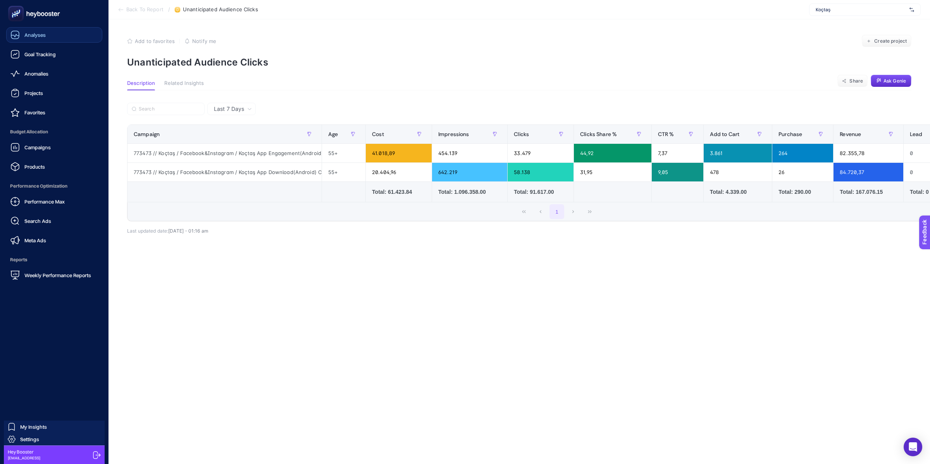
click at [28, 39] on div "Analyses" at bounding box center [27, 34] width 35 height 9
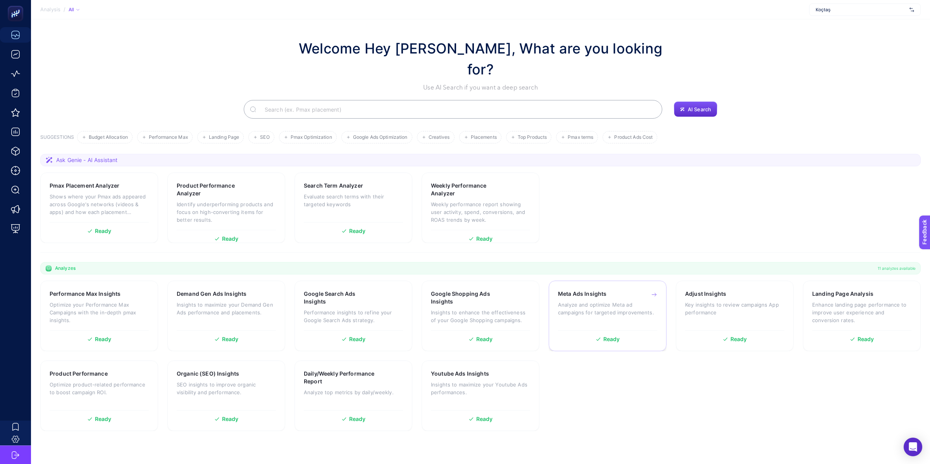
click at [607, 301] on p "Analyze and optimize Meta ad campaigns for targeted improvements." at bounding box center [607, 309] width 99 height 16
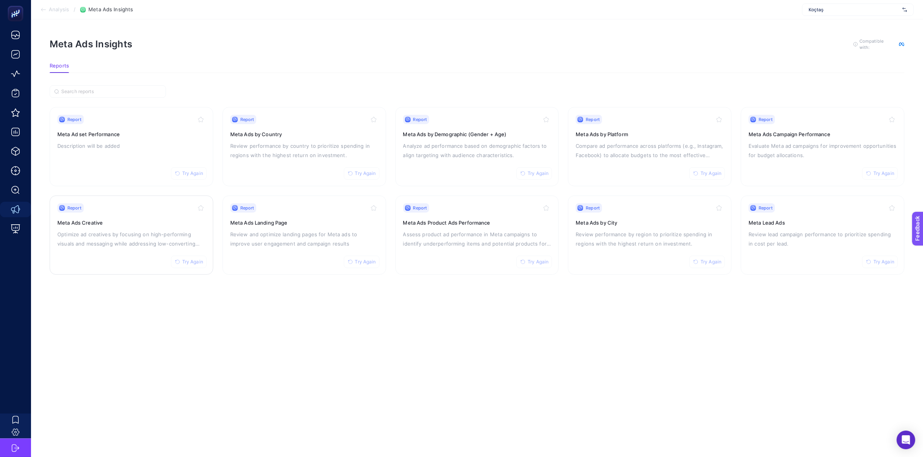
click at [178, 222] on h3 "Meta Ads Creative" at bounding box center [131, 223] width 148 height 8
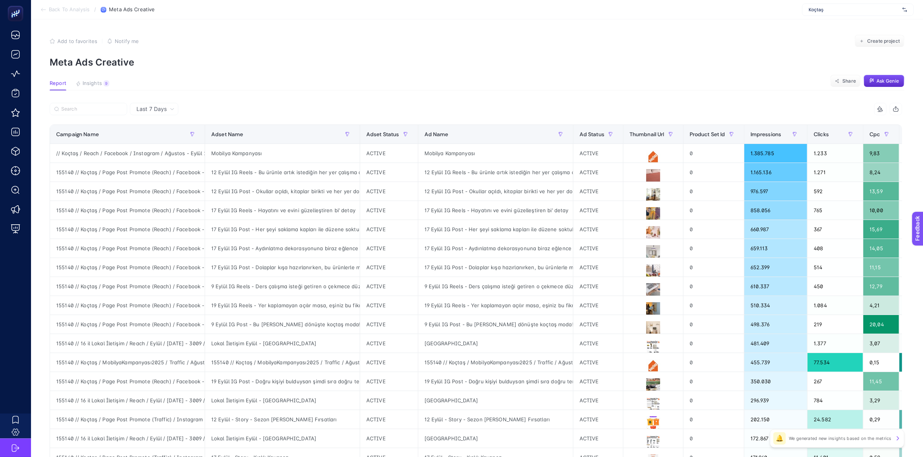
click at [851, 7] on span "Koçtaş" at bounding box center [853, 10] width 91 height 6
type input "hate"
click at [844, 26] on span "https://www.hatemoglu.com/" at bounding box center [831, 25] width 47 height 6
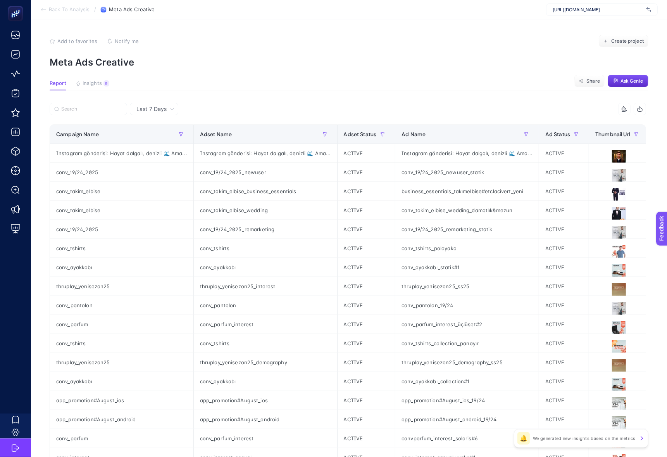
click at [490, 42] on div "Add to favorites false Notify me Create project" at bounding box center [349, 41] width 599 height 12
click at [456, 381] on div "conv_ayakkabı_collection#1" at bounding box center [466, 381] width 143 height 19
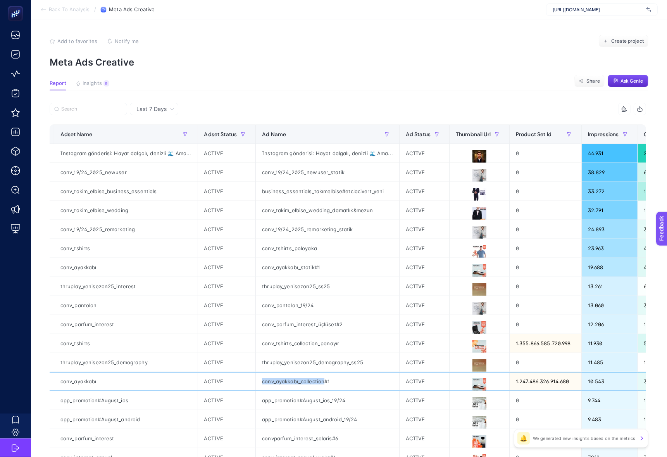
scroll to position [0, 138]
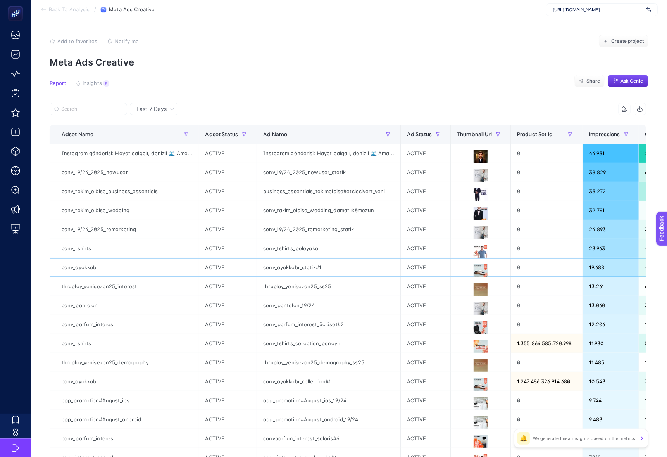
click at [306, 265] on div "conv_ayakkabı_statik#1" at bounding box center [328, 267] width 143 height 19
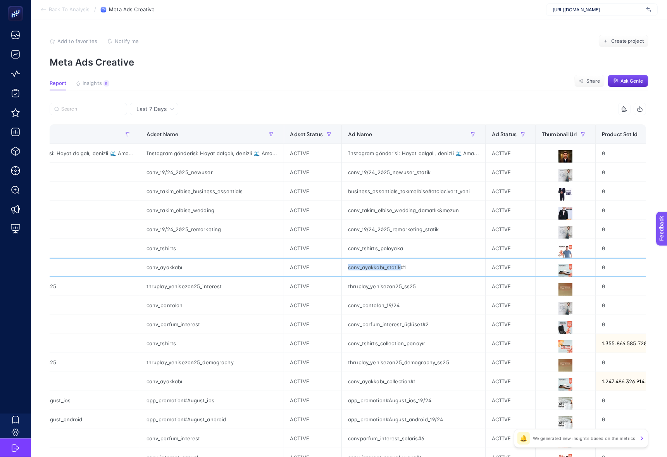
scroll to position [0, 0]
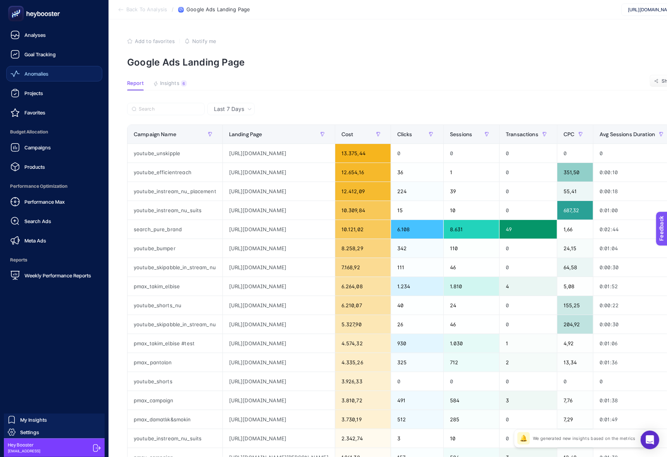
click at [47, 72] on span "Anomalies" at bounding box center [36, 74] width 24 height 6
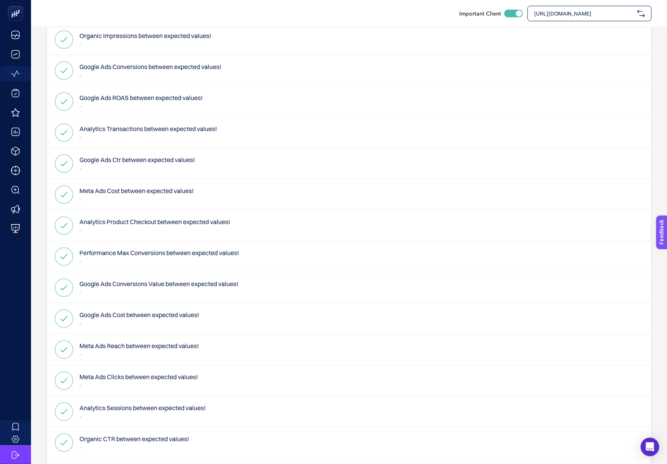
scroll to position [565, 0]
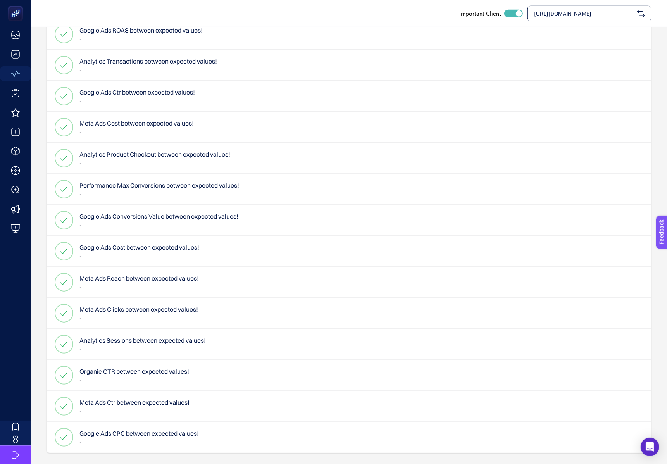
click at [587, 14] on span "https://www.hatemoglu.com/" at bounding box center [584, 14] width 100 height 8
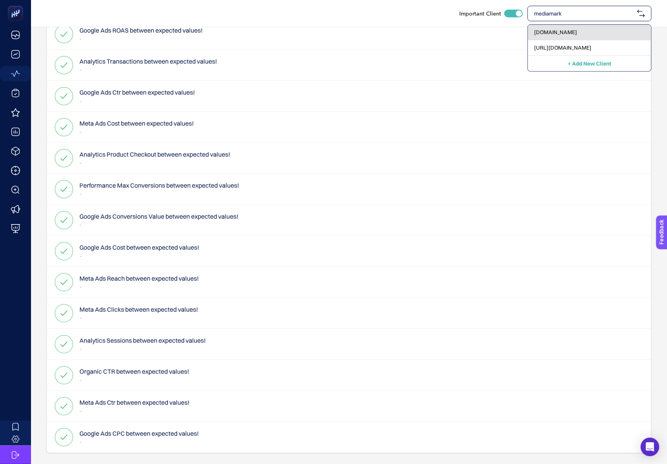
type input "mediamark"
click at [577, 32] on span "mediamarkt.com.tr" at bounding box center [555, 32] width 43 height 8
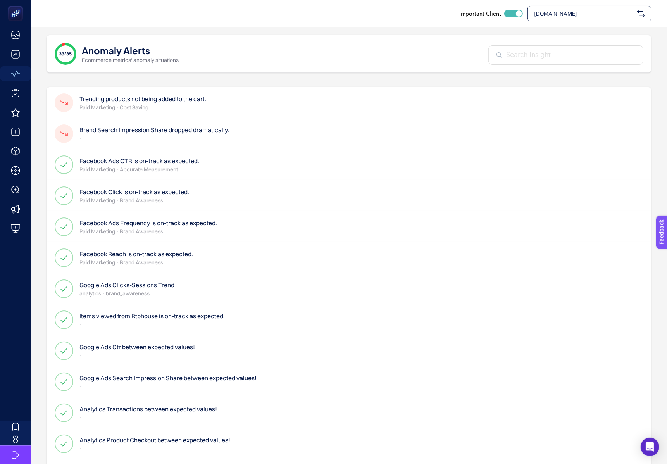
scroll to position [2, 0]
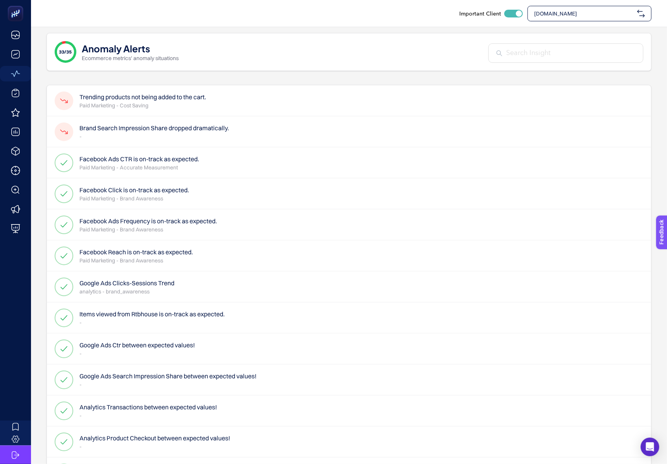
click at [384, 87] on div "Trending products not being added to the cart. Paid Marketing - Cost Saving" at bounding box center [349, 100] width 604 height 31
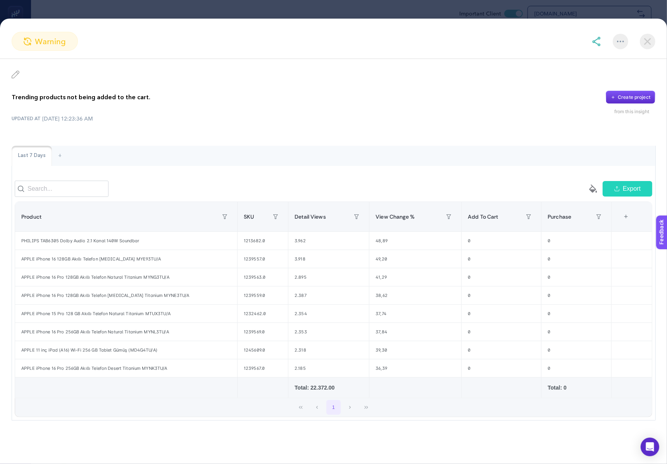
click at [643, 46] on img at bounding box center [648, 42] width 16 height 16
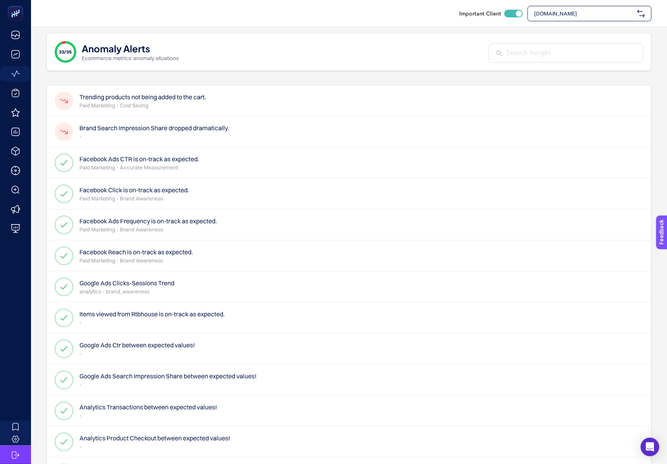
click at [631, 12] on span "mediamarkt.com.tr" at bounding box center [584, 14] width 100 height 8
type input "IKEA"
click at [641, 34] on div "IKEA" at bounding box center [589, 33] width 123 height 16
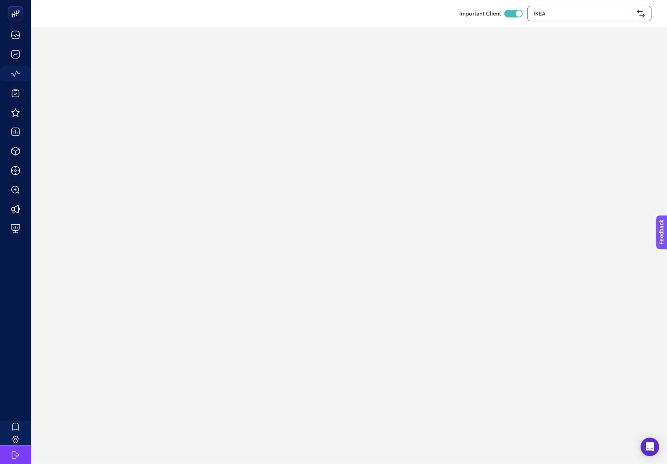
scroll to position [0, 0]
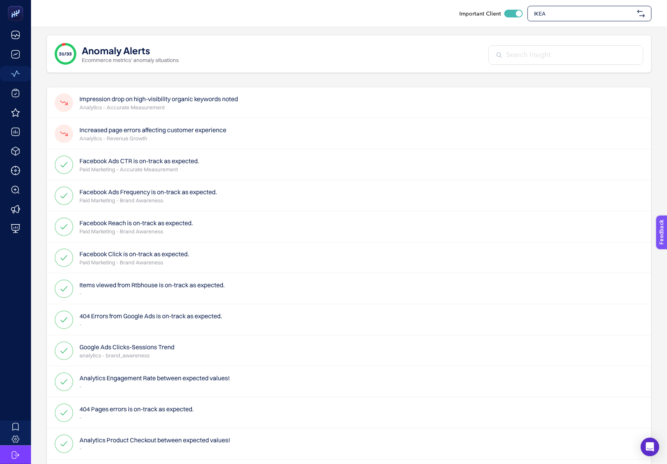
click at [157, 167] on p "Paid Marketing - Accurate Measurement" at bounding box center [139, 169] width 120 height 8
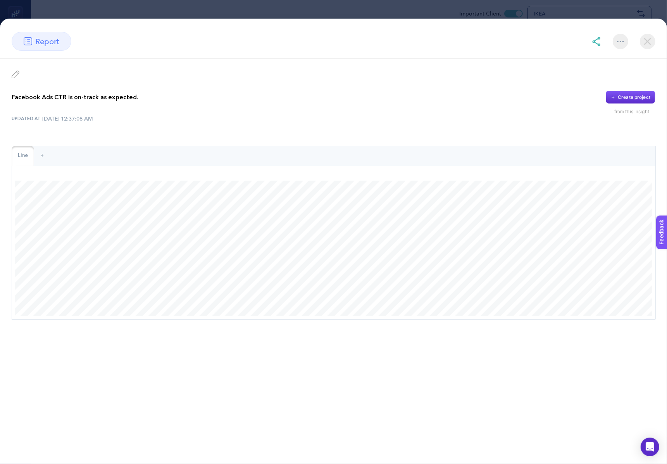
click at [646, 41] on img at bounding box center [648, 42] width 16 height 16
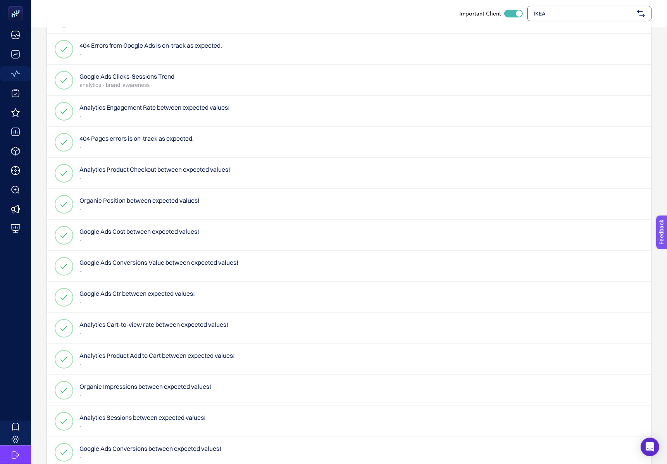
scroll to position [272, 0]
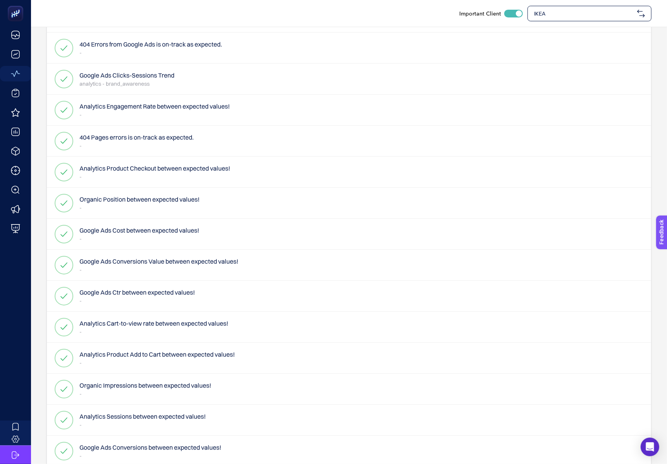
click at [150, 244] on div "Google Ads Cost between expected values! -" at bounding box center [349, 234] width 604 height 31
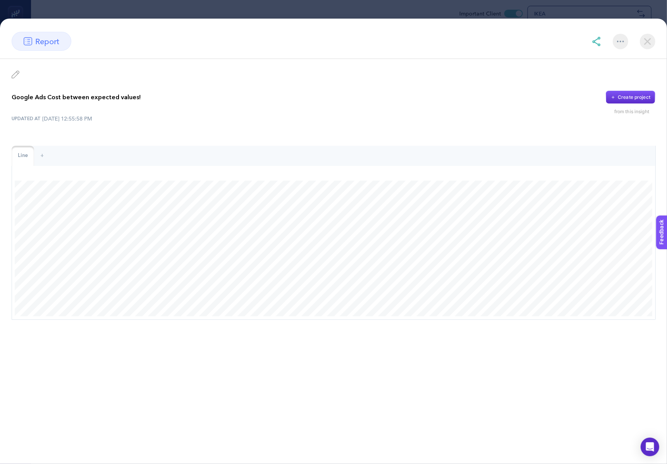
click at [640, 40] on img at bounding box center [648, 42] width 16 height 16
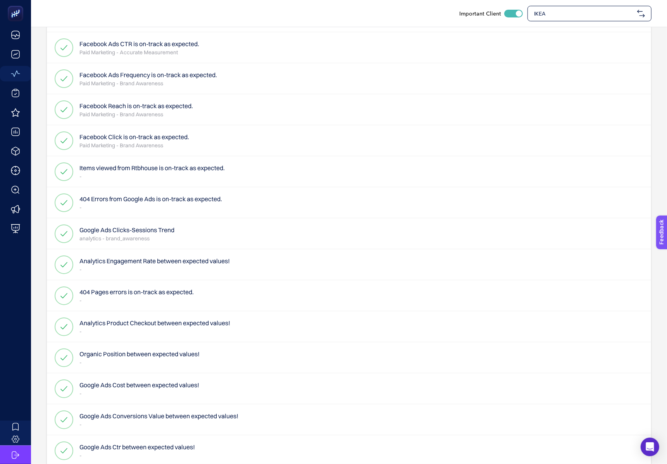
scroll to position [0, 0]
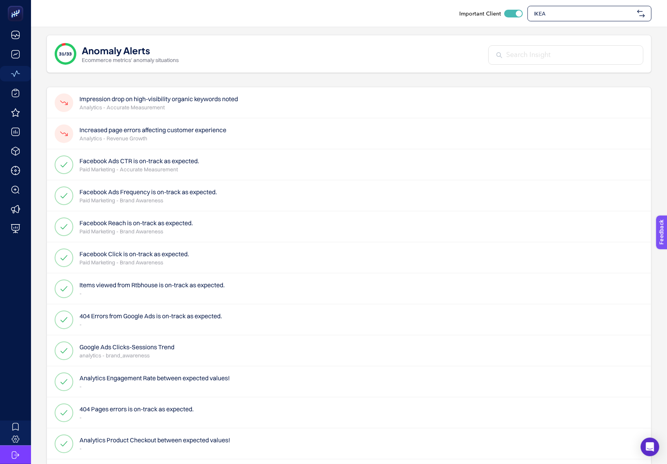
click at [616, 13] on span "IKEA" at bounding box center [584, 14] width 100 height 8
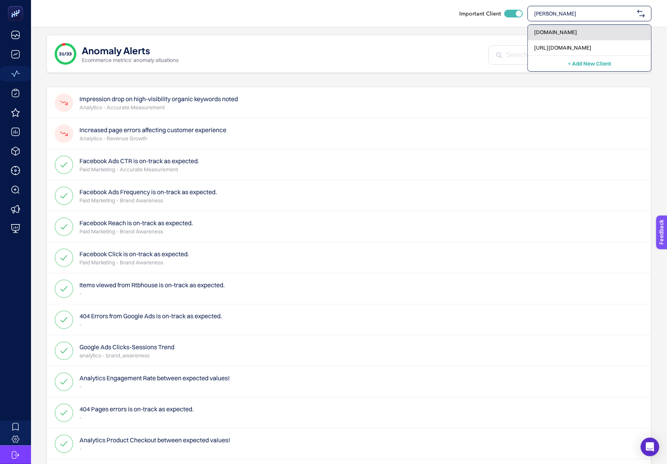
type input "arceli"
click at [576, 31] on div "[DOMAIN_NAME]" at bounding box center [589, 33] width 123 height 16
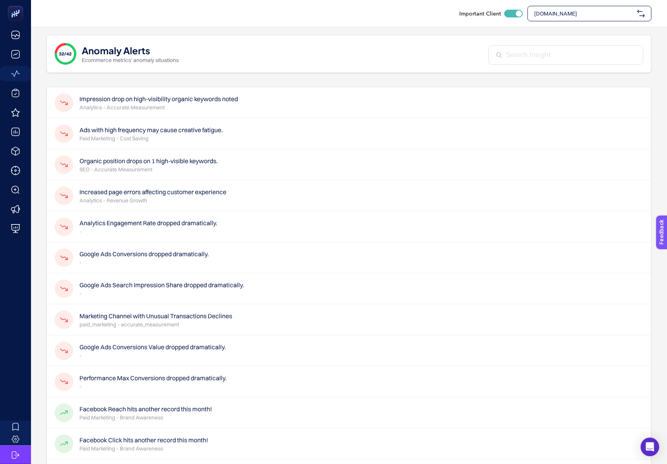
click at [164, 168] on p "SEO - Accurate Measurement" at bounding box center [148, 169] width 138 height 8
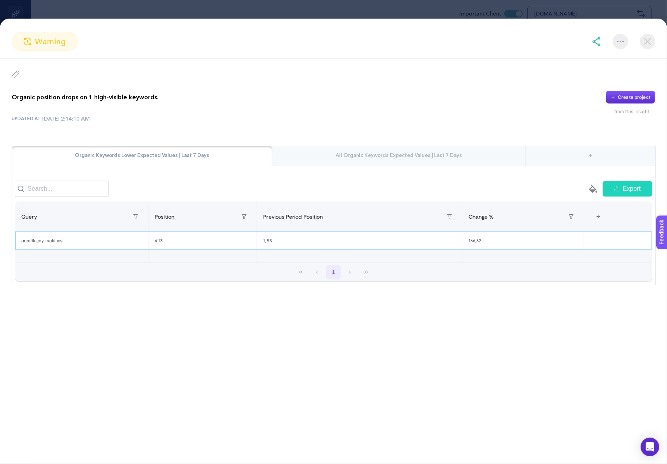
click at [172, 249] on div "4,13" at bounding box center [202, 241] width 108 height 18
click at [278, 248] on div "1,55" at bounding box center [359, 241] width 205 height 18
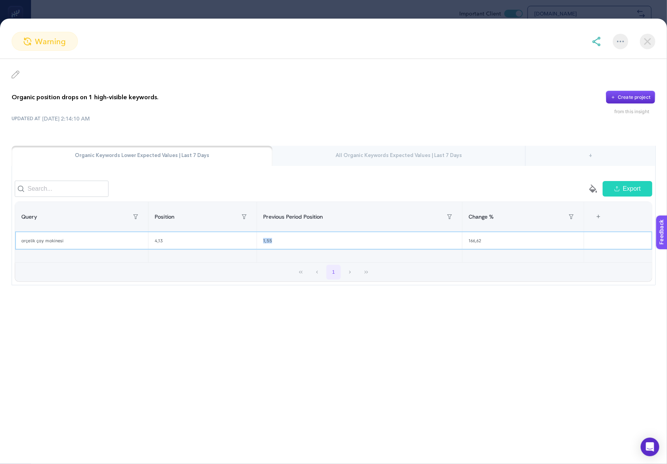
click at [278, 248] on div "1,55" at bounding box center [359, 241] width 205 height 18
click at [314, 121] on div "UPDATED AT 9/22/2025, 2:14:10 AM" at bounding box center [334, 119] width 644 height 8
click at [268, 246] on div "1,55" at bounding box center [359, 241] width 205 height 18
click at [383, 70] on div "Organic position drops on 1 high-visible keywords. Create project from this ins…" at bounding box center [333, 178] width 667 height 238
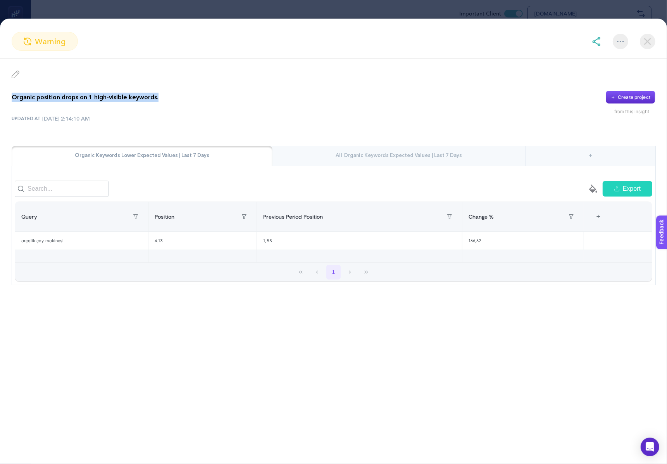
drag, startPoint x: 12, startPoint y: 95, endPoint x: 168, endPoint y: 93, distance: 156.6
click at [168, 93] on div "Organic position drops on 1 high-visible keywords. Create project" at bounding box center [334, 97] width 644 height 13
copy p "Organic position drops on 1 high-visible keywords."
click at [591, 46] on section "warning" at bounding box center [333, 41] width 667 height 19
click at [595, 43] on img at bounding box center [596, 41] width 9 height 9
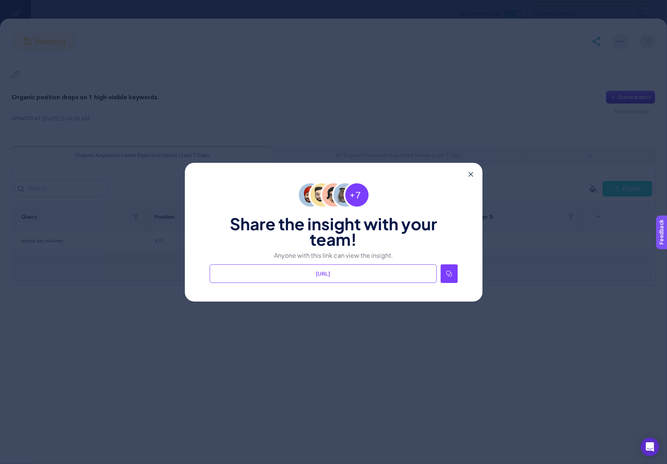
click at [448, 269] on div at bounding box center [449, 273] width 17 height 19
click at [472, 174] on icon at bounding box center [471, 174] width 5 height 5
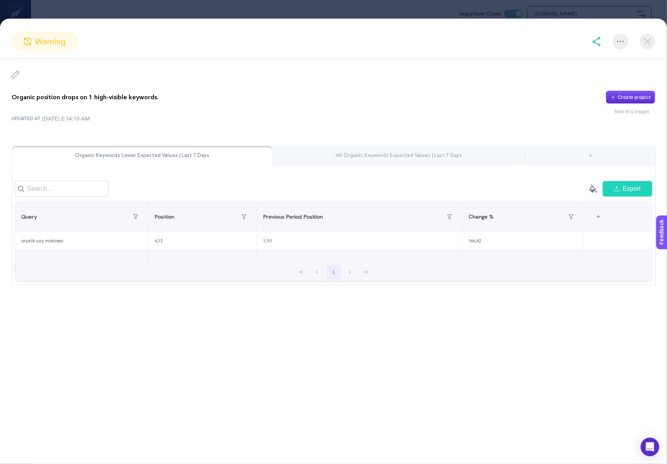
click at [651, 42] on img at bounding box center [648, 42] width 16 height 16
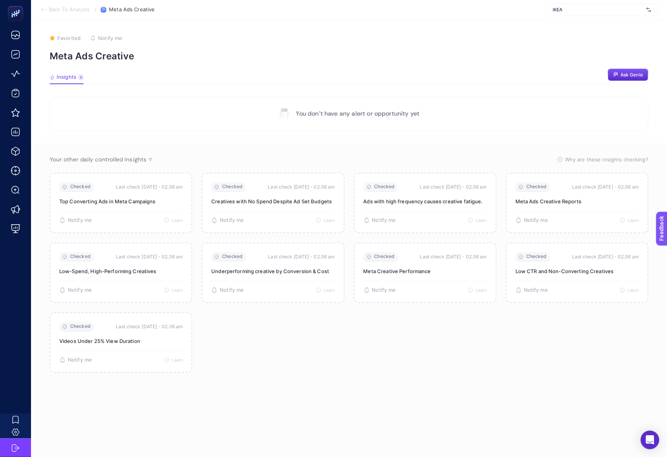
click at [43, 11] on icon at bounding box center [43, 10] width 6 height 6
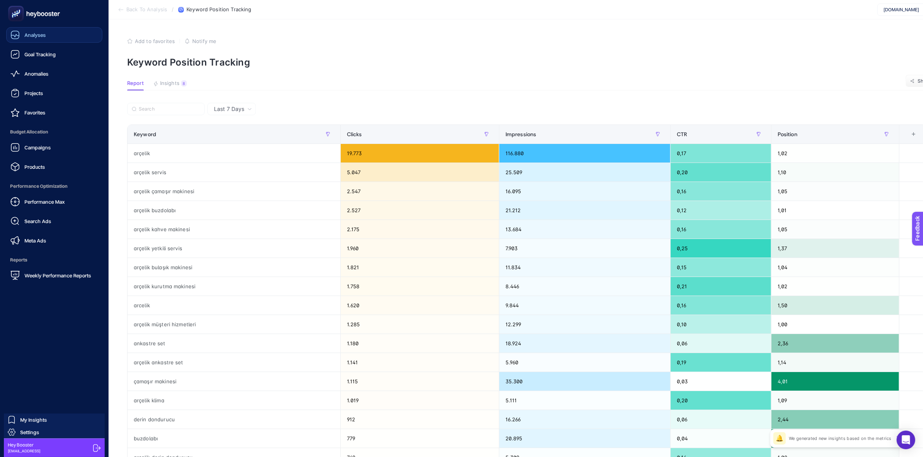
click at [28, 36] on span "Analyses" at bounding box center [34, 35] width 21 height 6
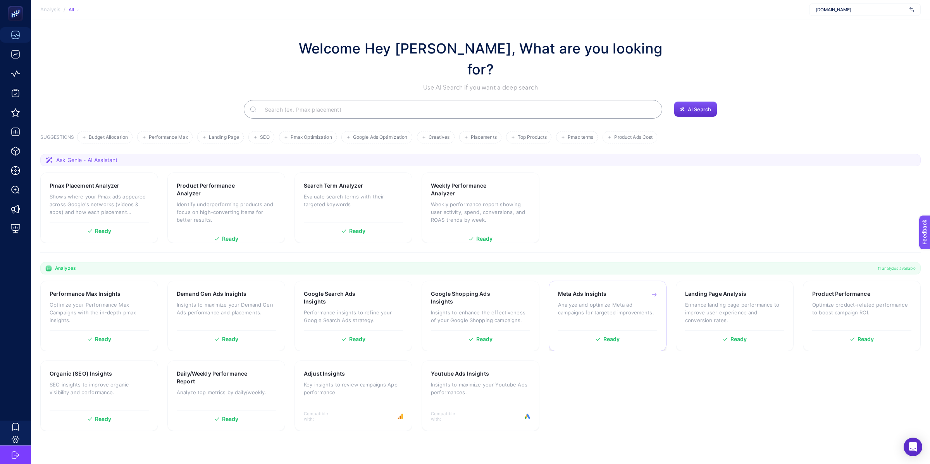
click at [586, 301] on p "Analyze and optimize Meta ad campaigns for targeted improvements." at bounding box center [607, 309] width 99 height 16
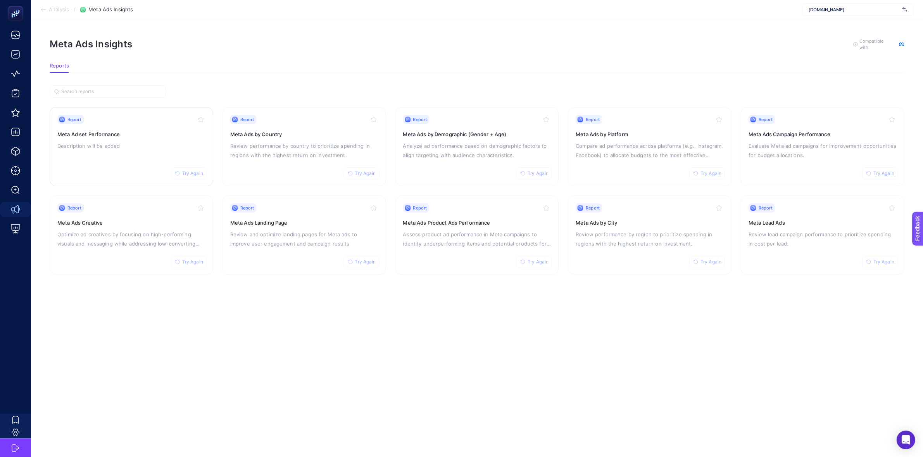
click at [154, 138] on div "Report Try Again Meta Ad set Performance Description will be added" at bounding box center [131, 147] width 148 height 64
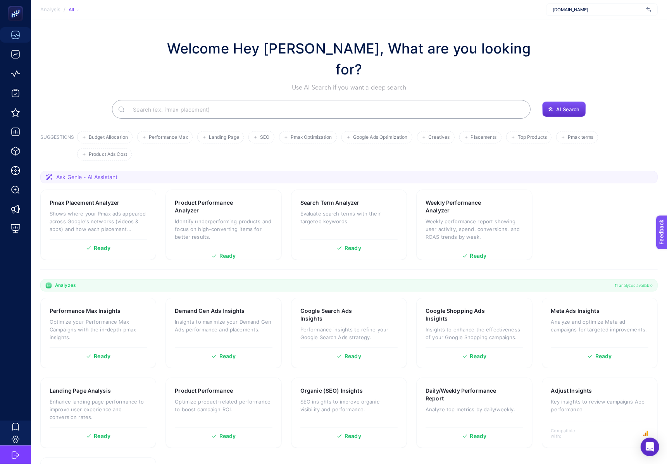
click at [596, 38] on div "Welcome Hey [PERSON_NAME], What are you looking for? Use AI Search if you want …" at bounding box center [348, 65] width 617 height 54
